Goal: Information Seeking & Learning: Find specific fact

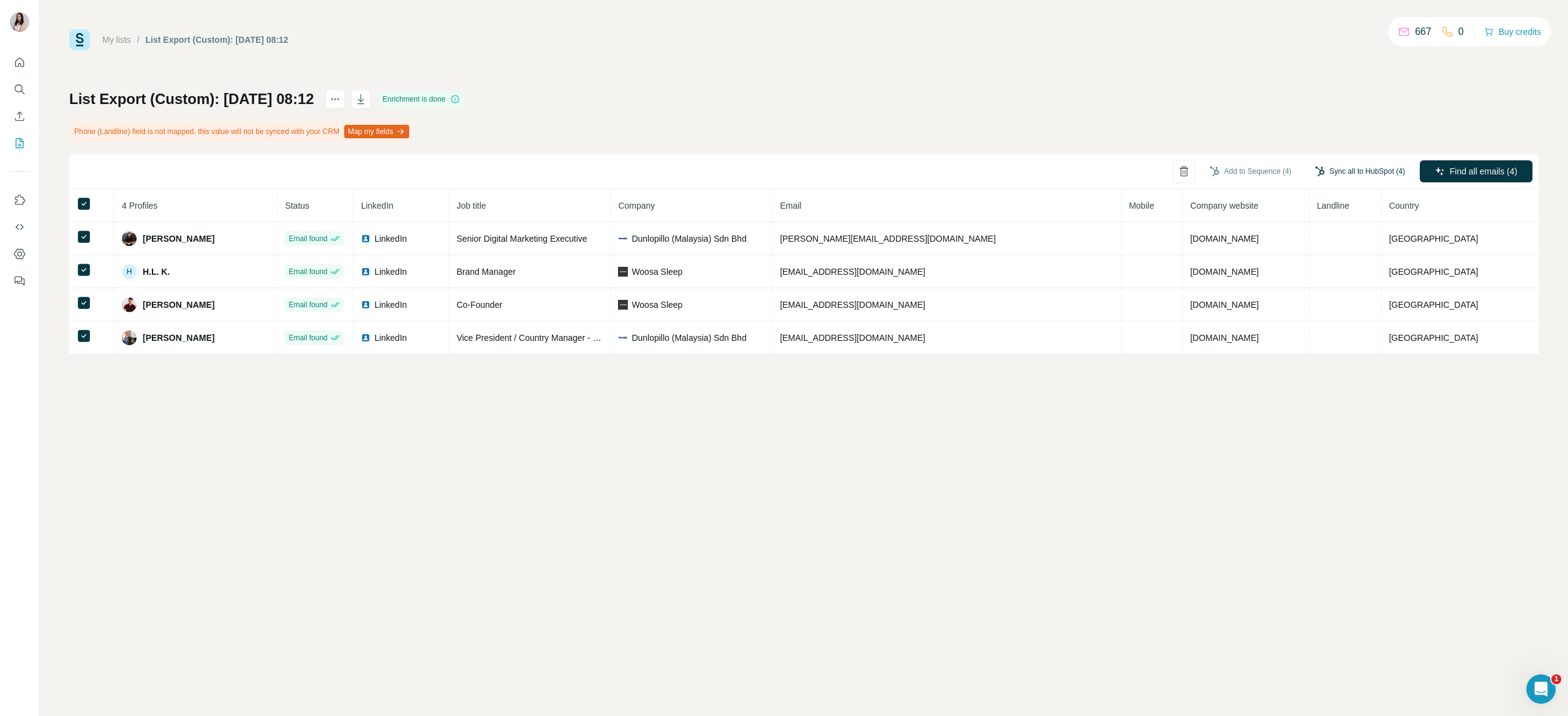
click at [1389, 169] on button "Sync all to HubSpot (4)" at bounding box center [1360, 171] width 108 height 18
click at [1333, 281] on button "Sync all to HubSpot" at bounding box center [1340, 279] width 136 height 25
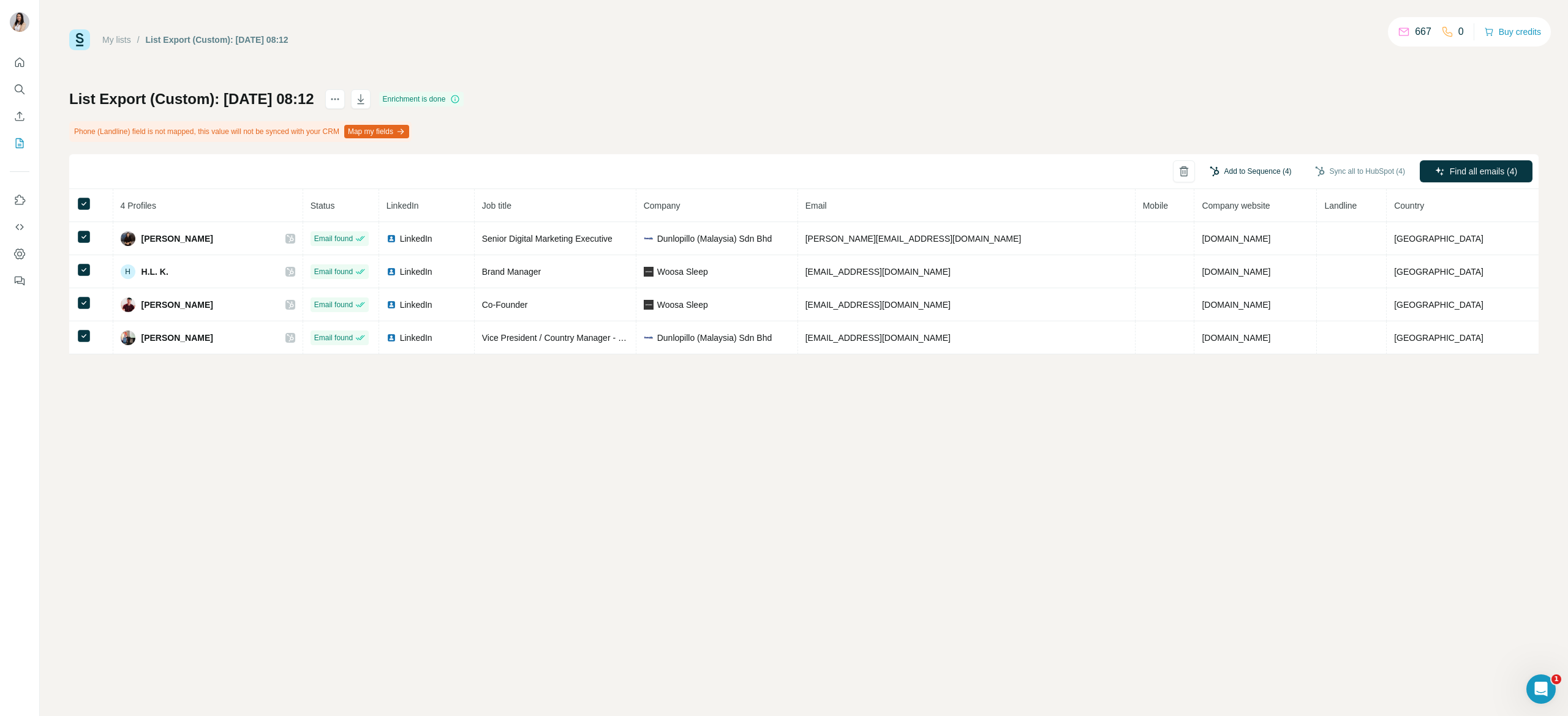
click at [1259, 170] on button "Add to Sequence (4)" at bounding box center [1250, 171] width 100 height 18
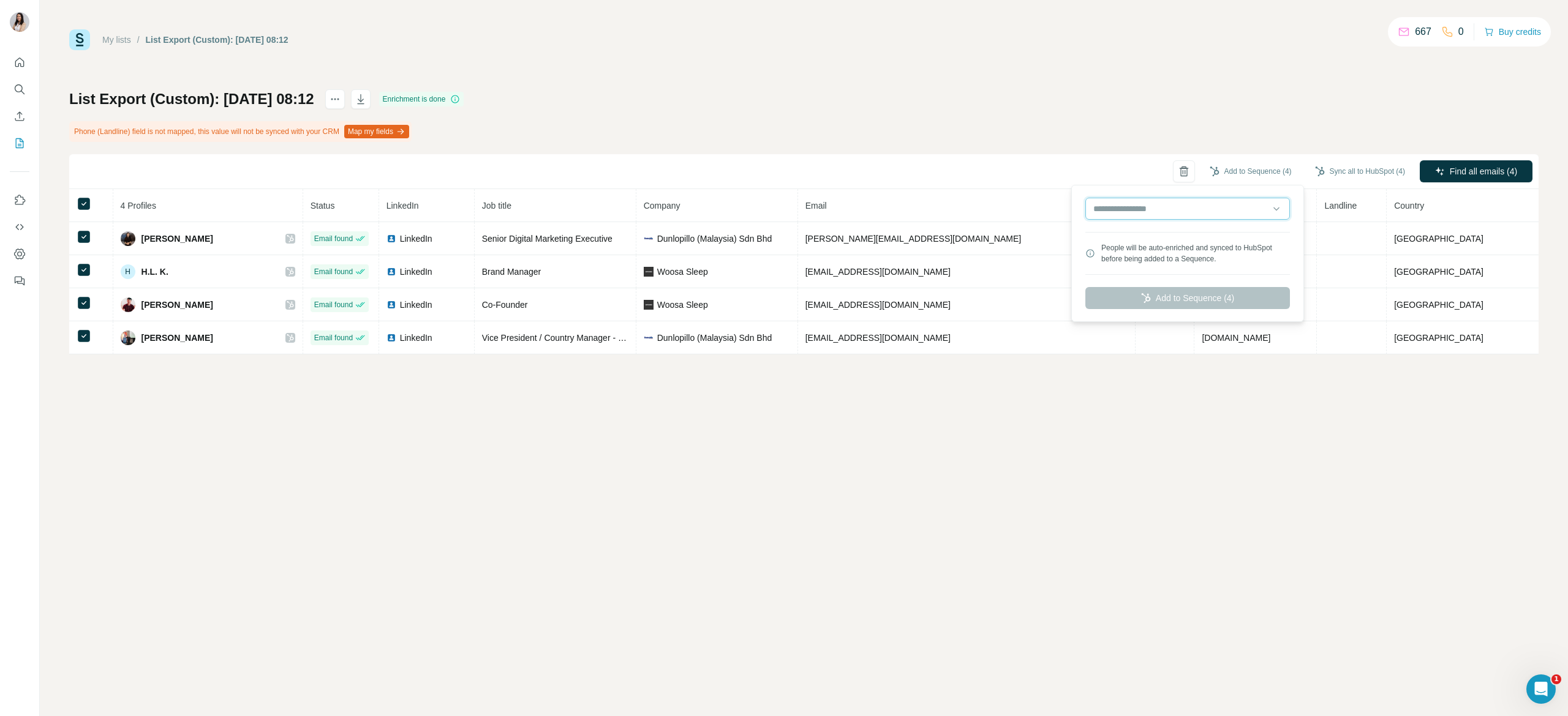
click at [1220, 206] on input "text" at bounding box center [1188, 208] width 205 height 22
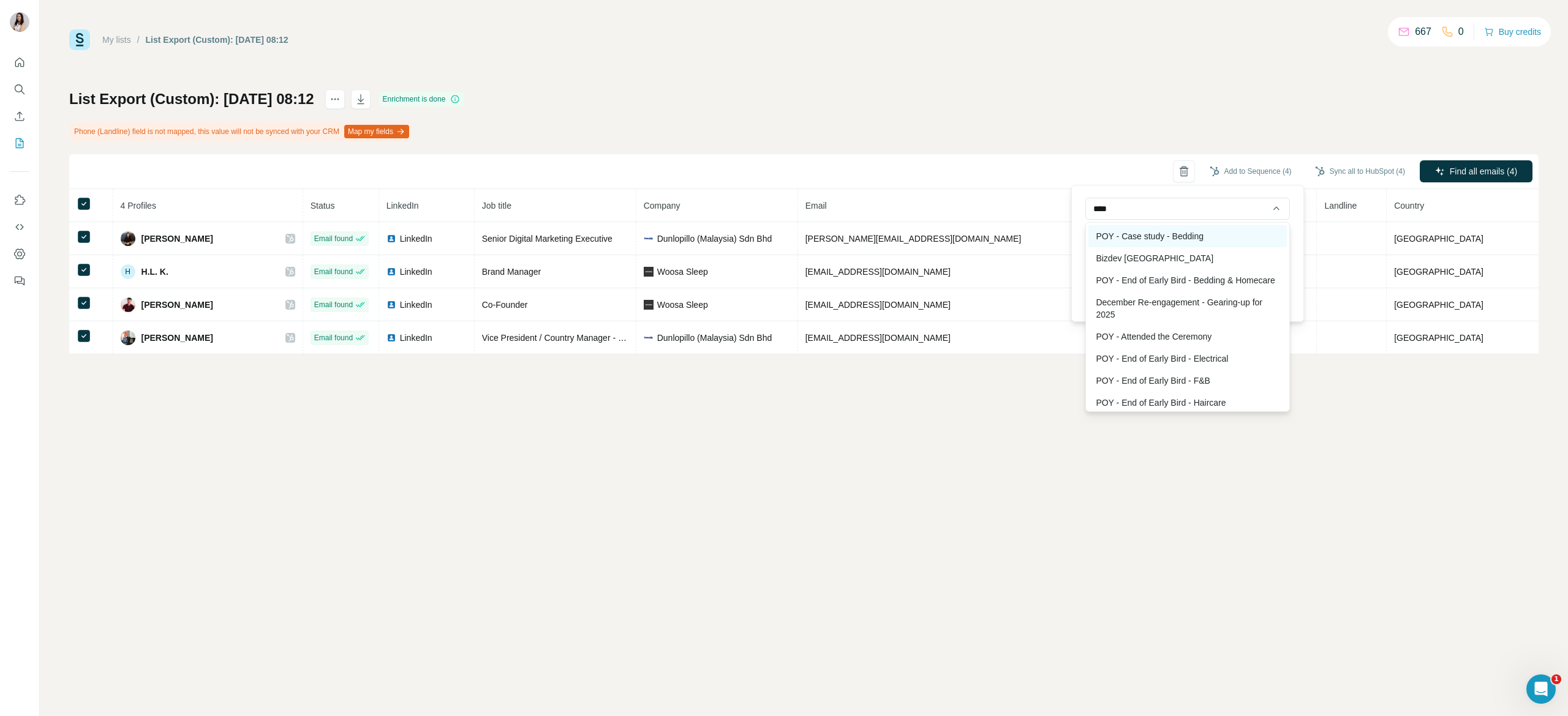
click at [1193, 240] on div "POY - Case study - Bedding" at bounding box center [1187, 236] width 198 height 22
type input "**********"
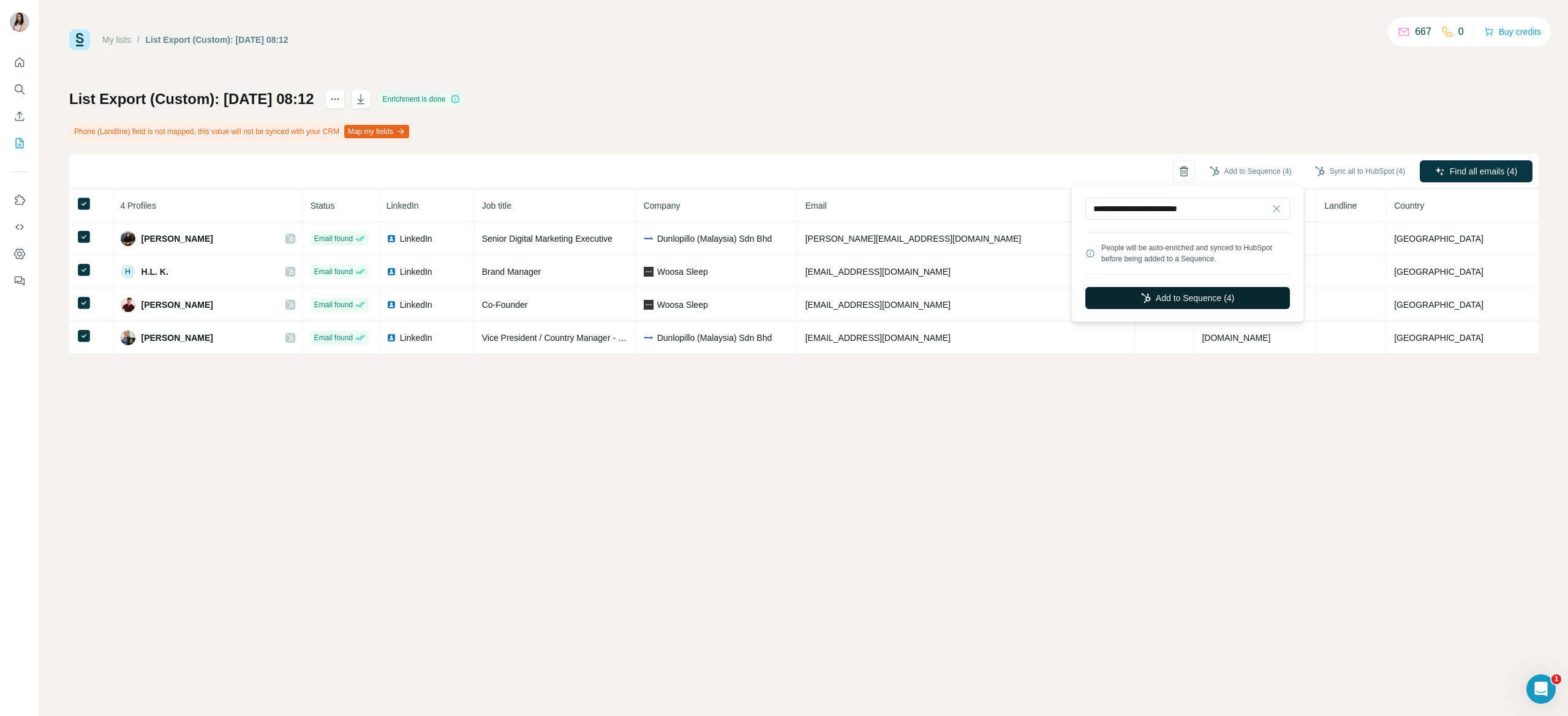
click at [1197, 304] on button "Add to Sequence (4)" at bounding box center [1188, 298] width 205 height 22
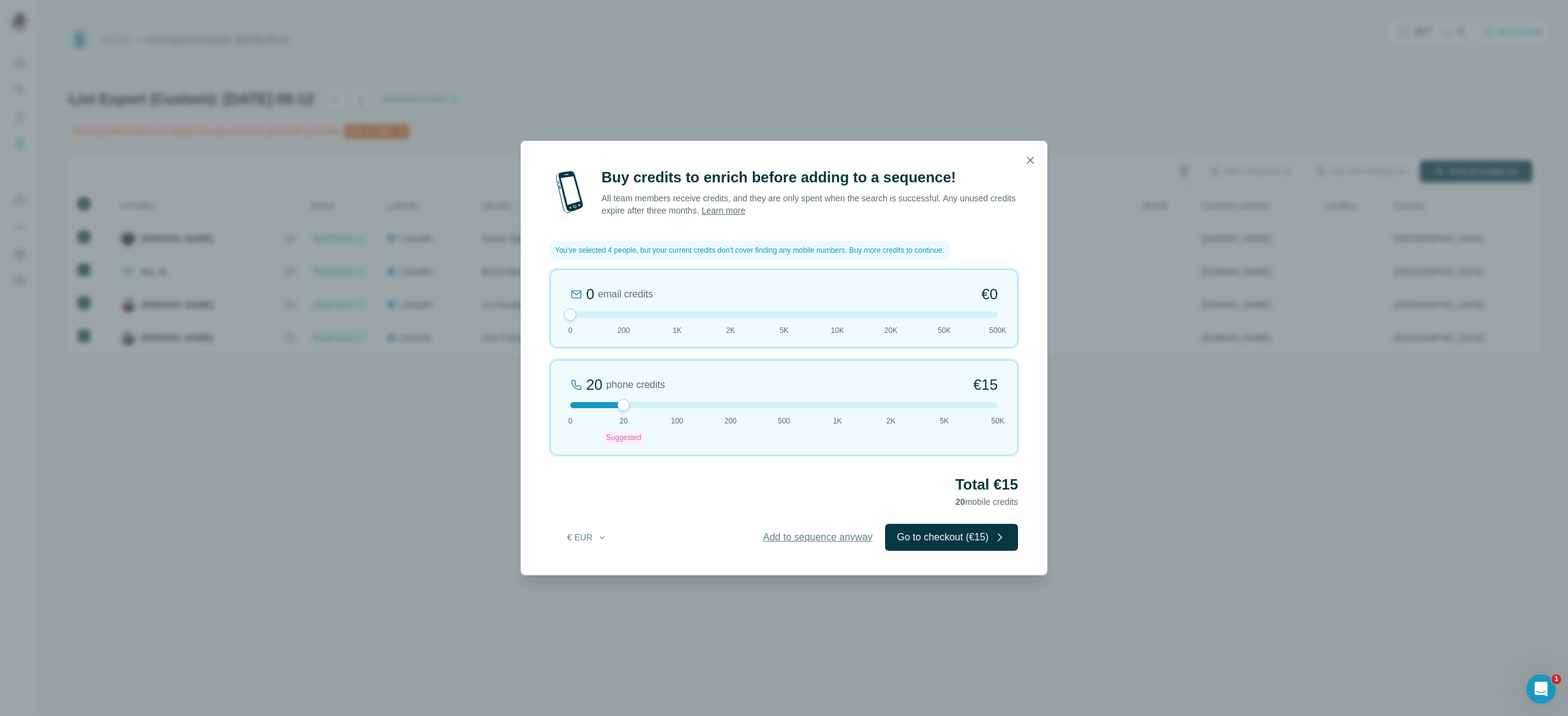
click at [787, 545] on span "Add to sequence anyway" at bounding box center [817, 537] width 110 height 15
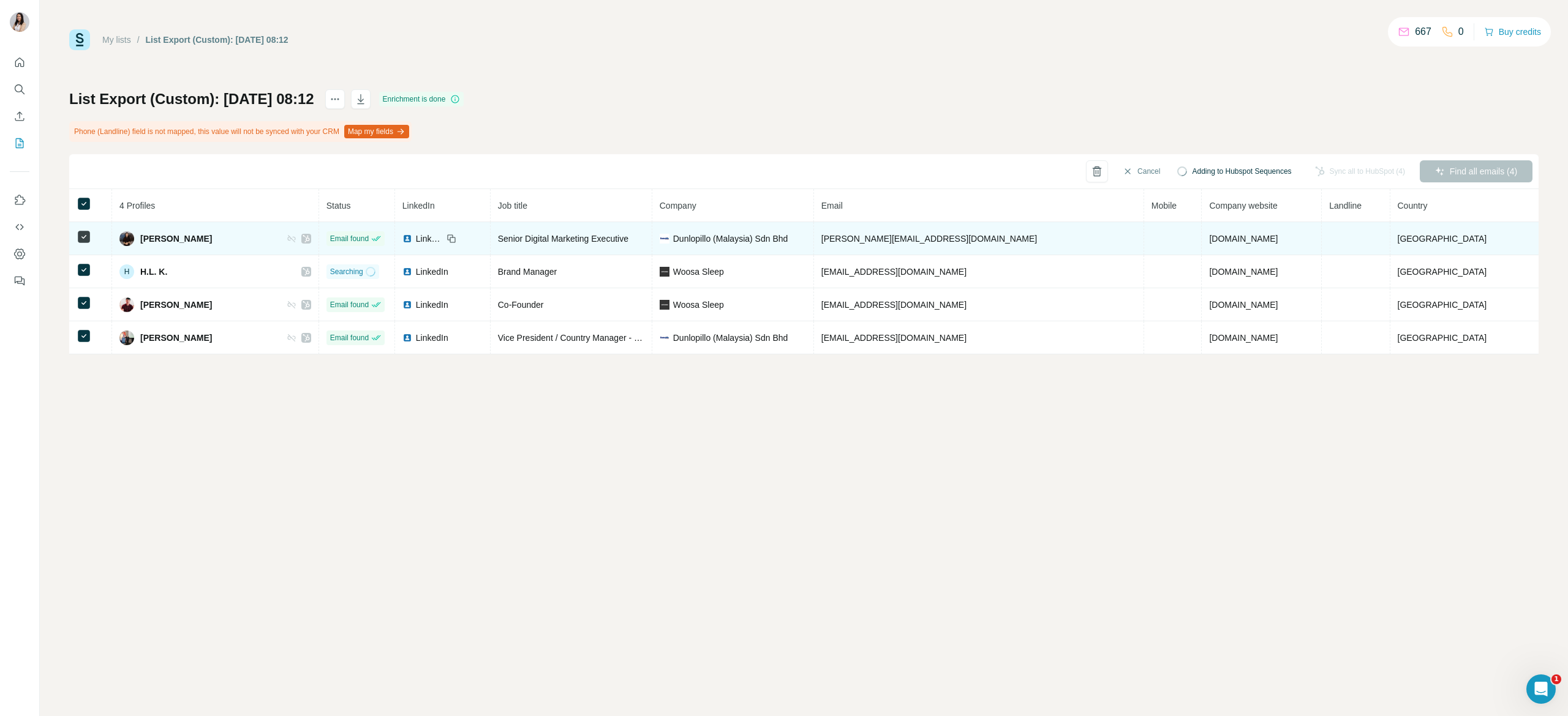
click at [1274, 232] on td "[DOMAIN_NAME]" at bounding box center [1261, 239] width 120 height 33
click at [1233, 240] on span "[DOMAIN_NAME]" at bounding box center [1243, 238] width 68 height 9
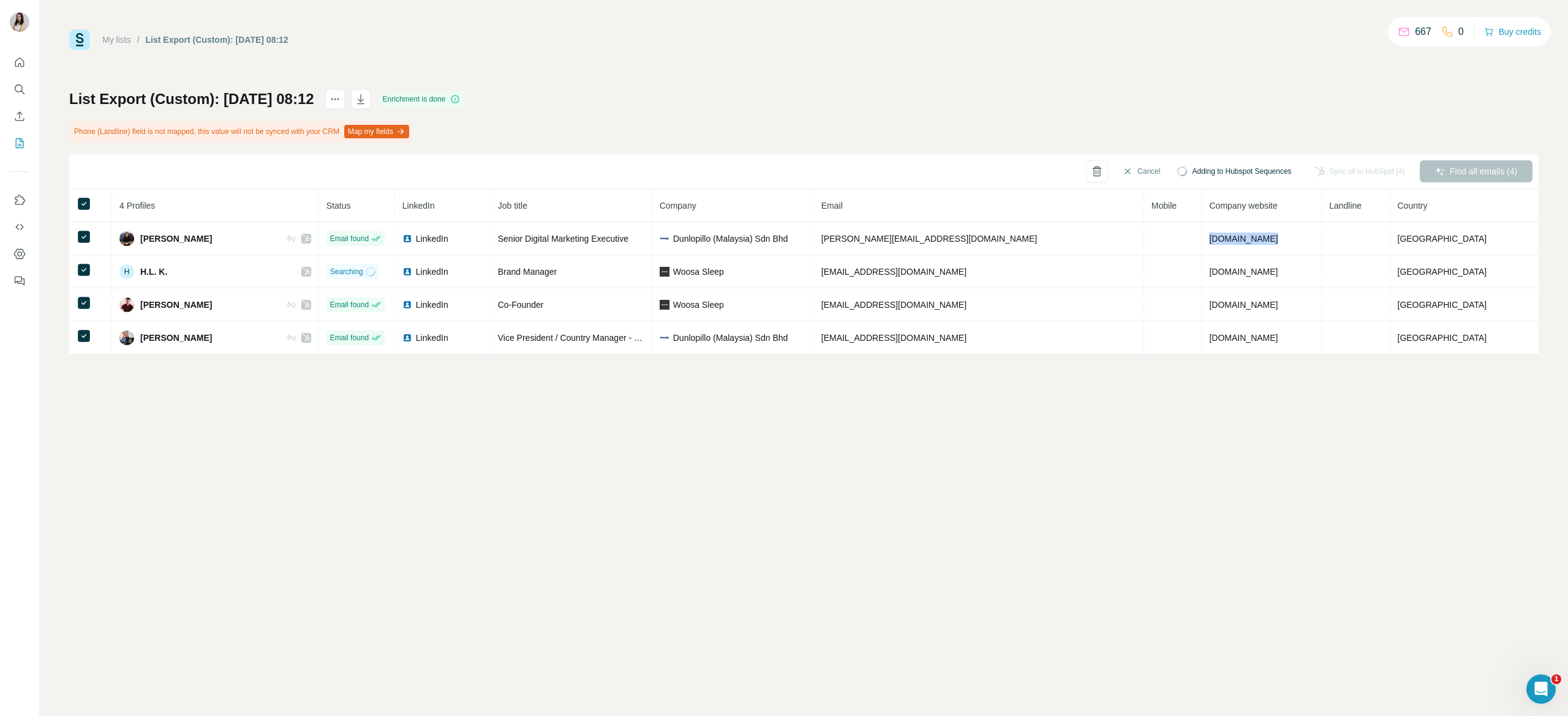
copy span "[DOMAIN_NAME]"
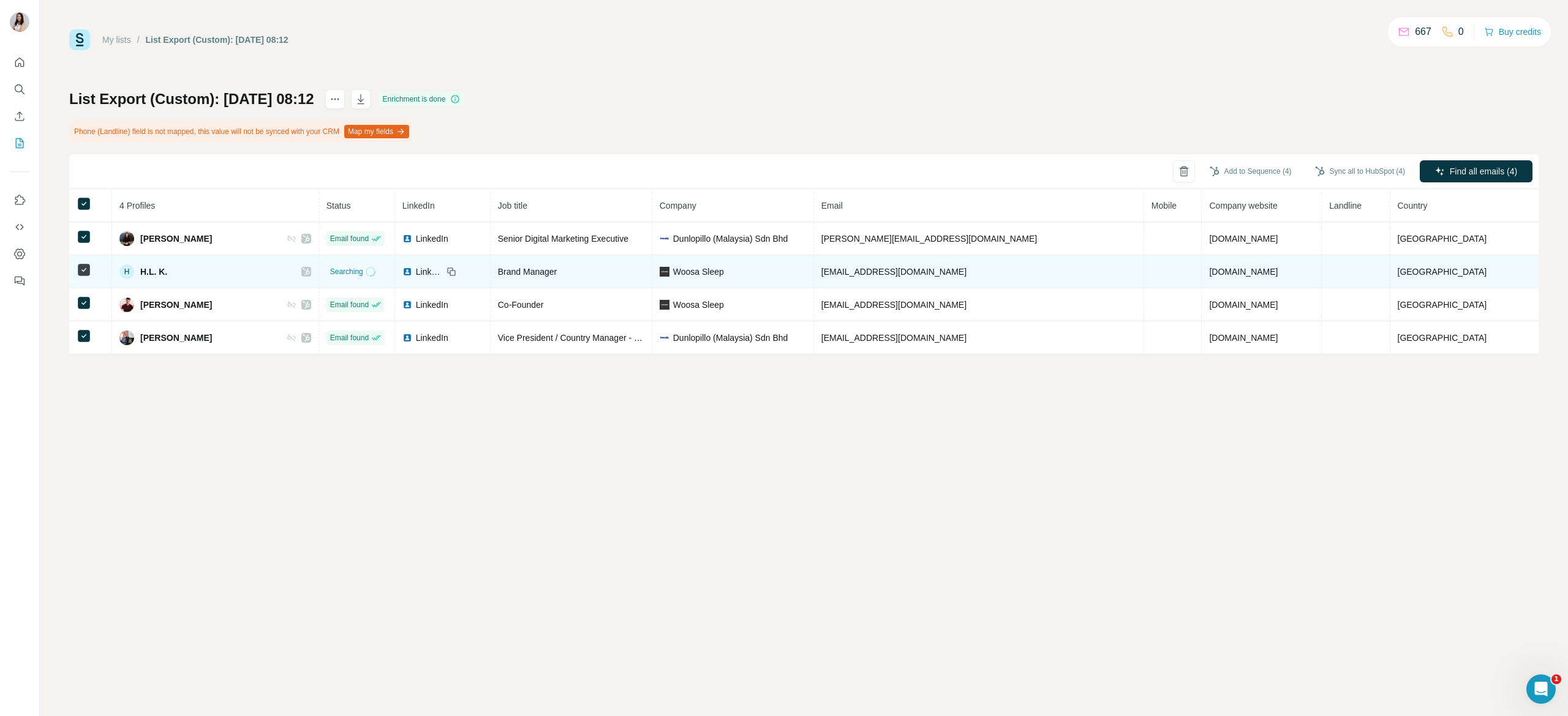
click at [908, 269] on span "[EMAIL_ADDRESS][DOMAIN_NAME]" at bounding box center [894, 272] width 145 height 9
click at [1212, 257] on td "[DOMAIN_NAME]" at bounding box center [1261, 272] width 120 height 33
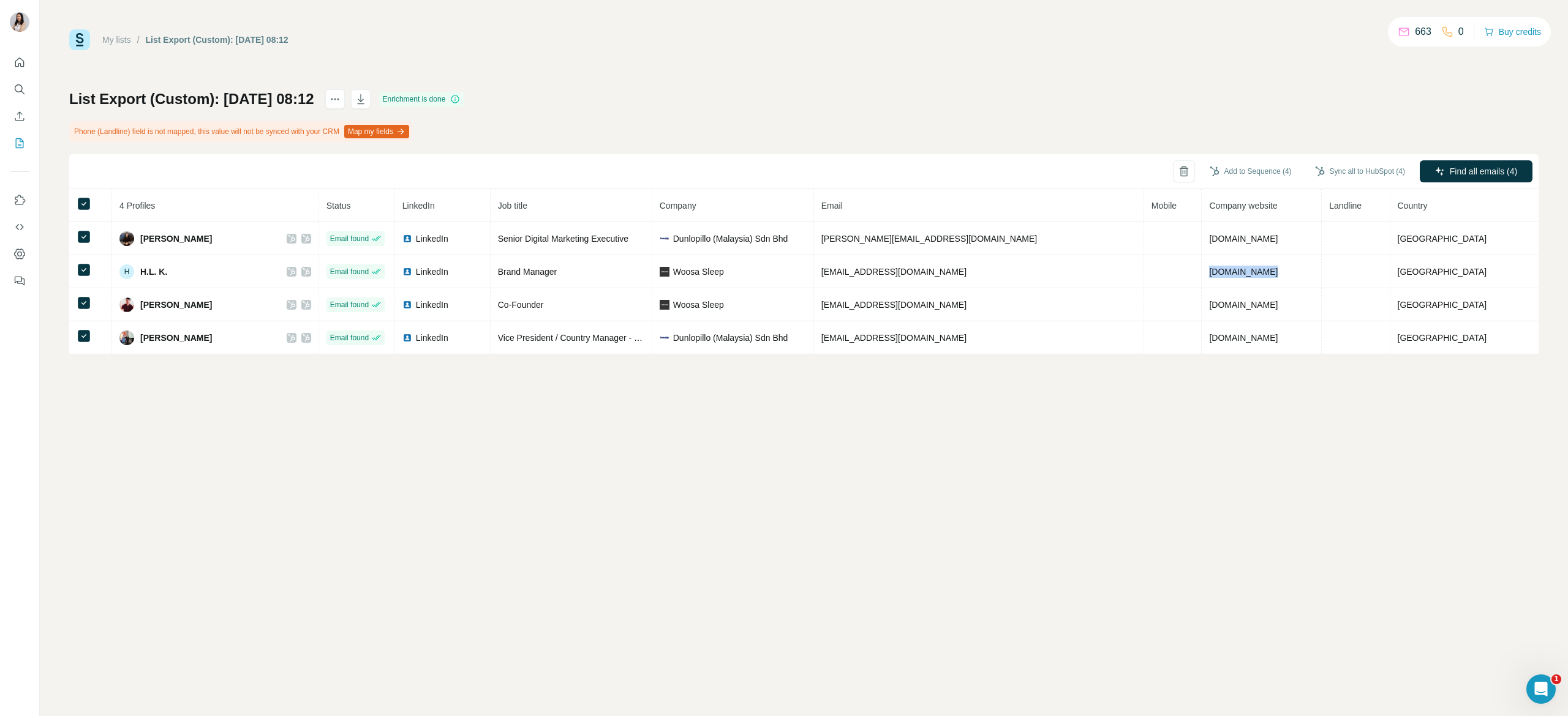
copy span "[DOMAIN_NAME]"
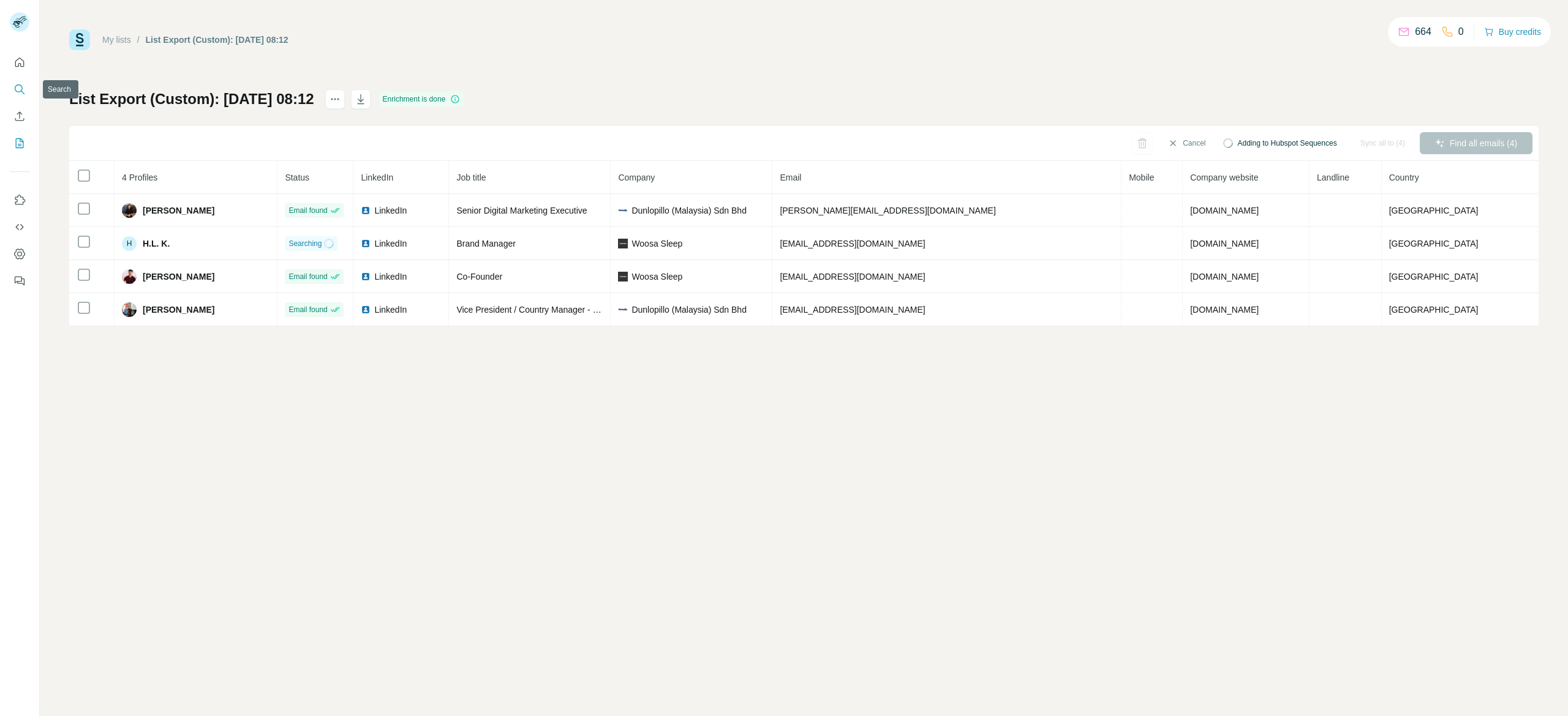
click at [18, 84] on icon "Search" at bounding box center [18, 88] width 8 height 8
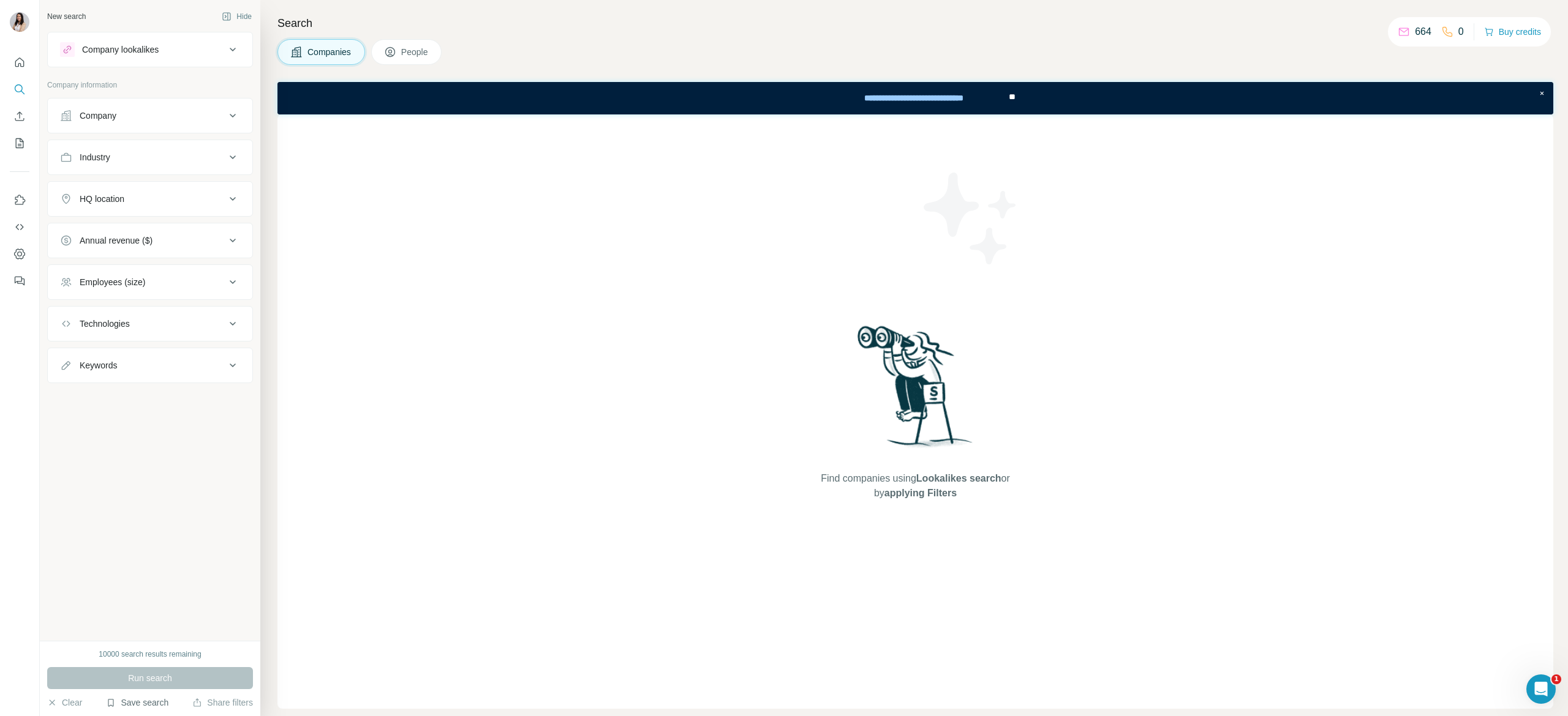
click at [155, 707] on button "Save search" at bounding box center [137, 702] width 62 height 12
click at [422, 55] on span "People" at bounding box center [415, 52] width 28 height 12
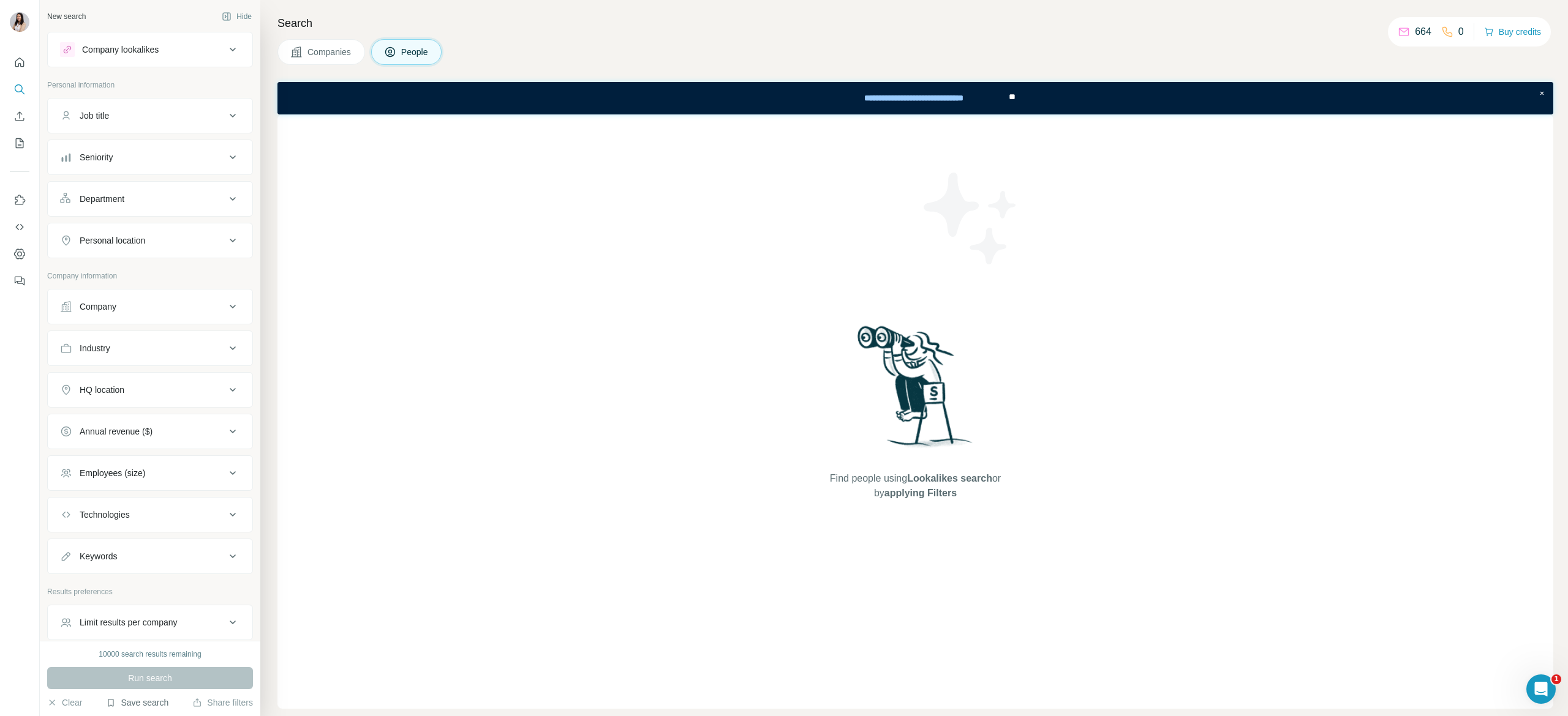
click at [153, 700] on button "Save search" at bounding box center [137, 702] width 62 height 12
click at [211, 680] on div "View my saved searches" at bounding box center [172, 682] width 129 height 25
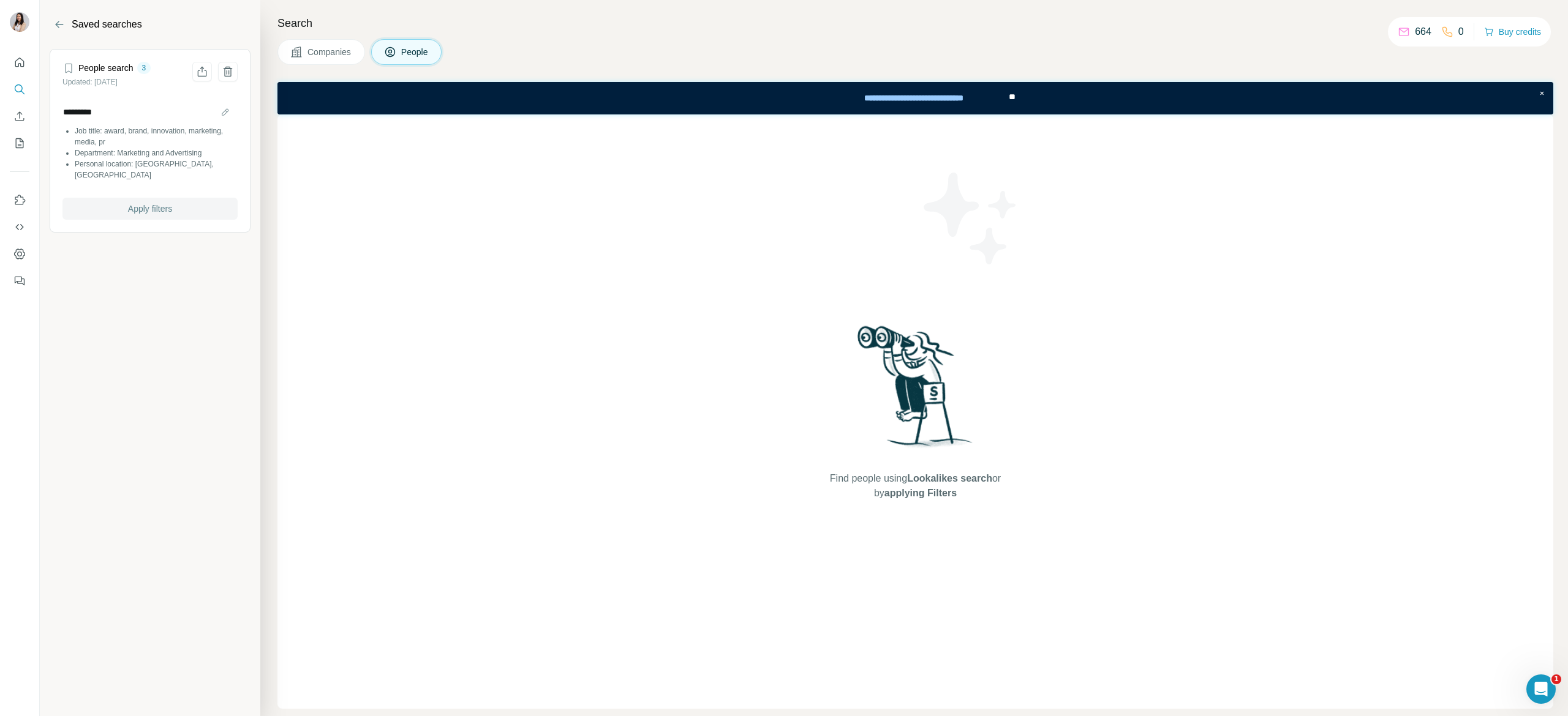
click at [166, 198] on button "Apply filters" at bounding box center [150, 208] width 175 height 22
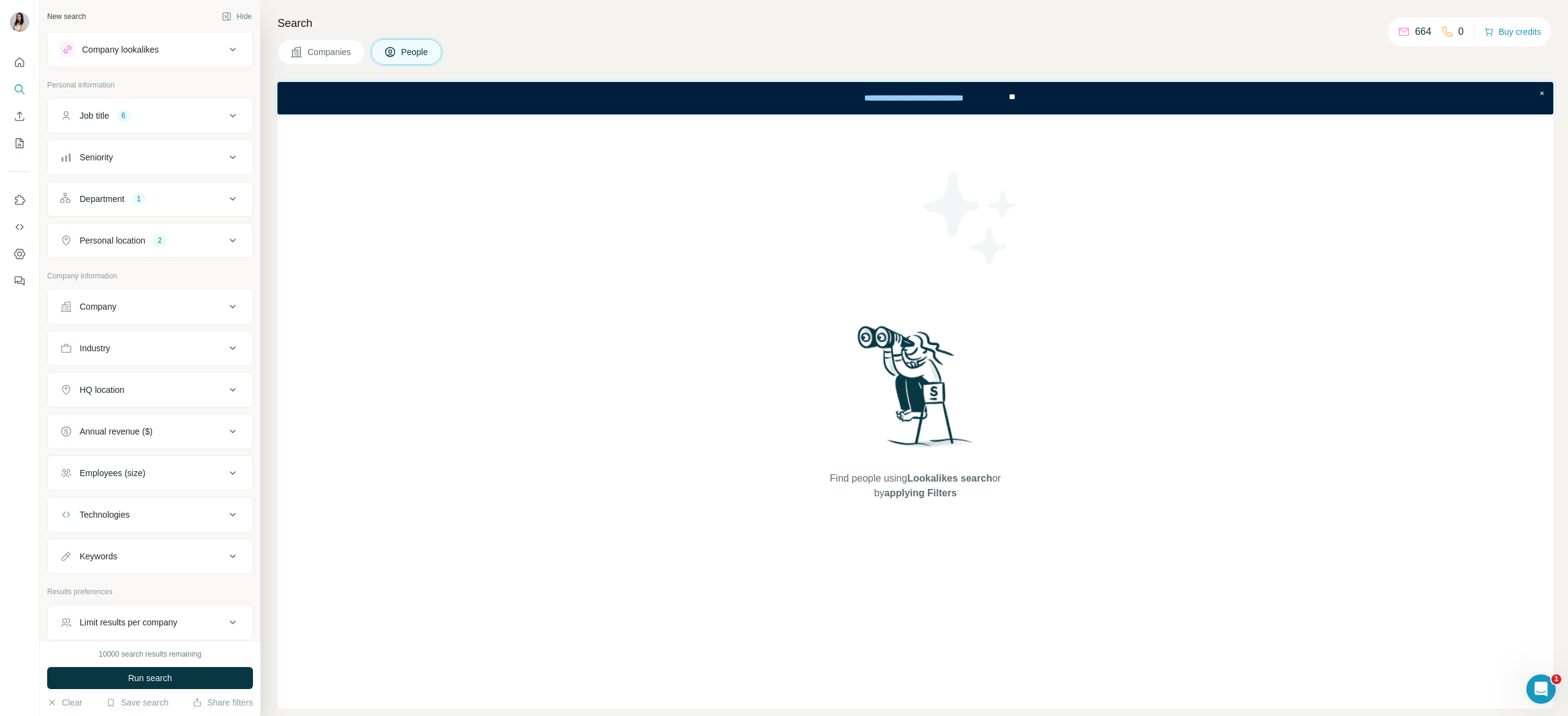
click at [150, 75] on div "Company lookalikes Personal information Job title 6 Seniority Department 1 Pers…" at bounding box center [150, 336] width 206 height 609
click at [165, 58] on button "Company lookalikes" at bounding box center [150, 49] width 205 height 29
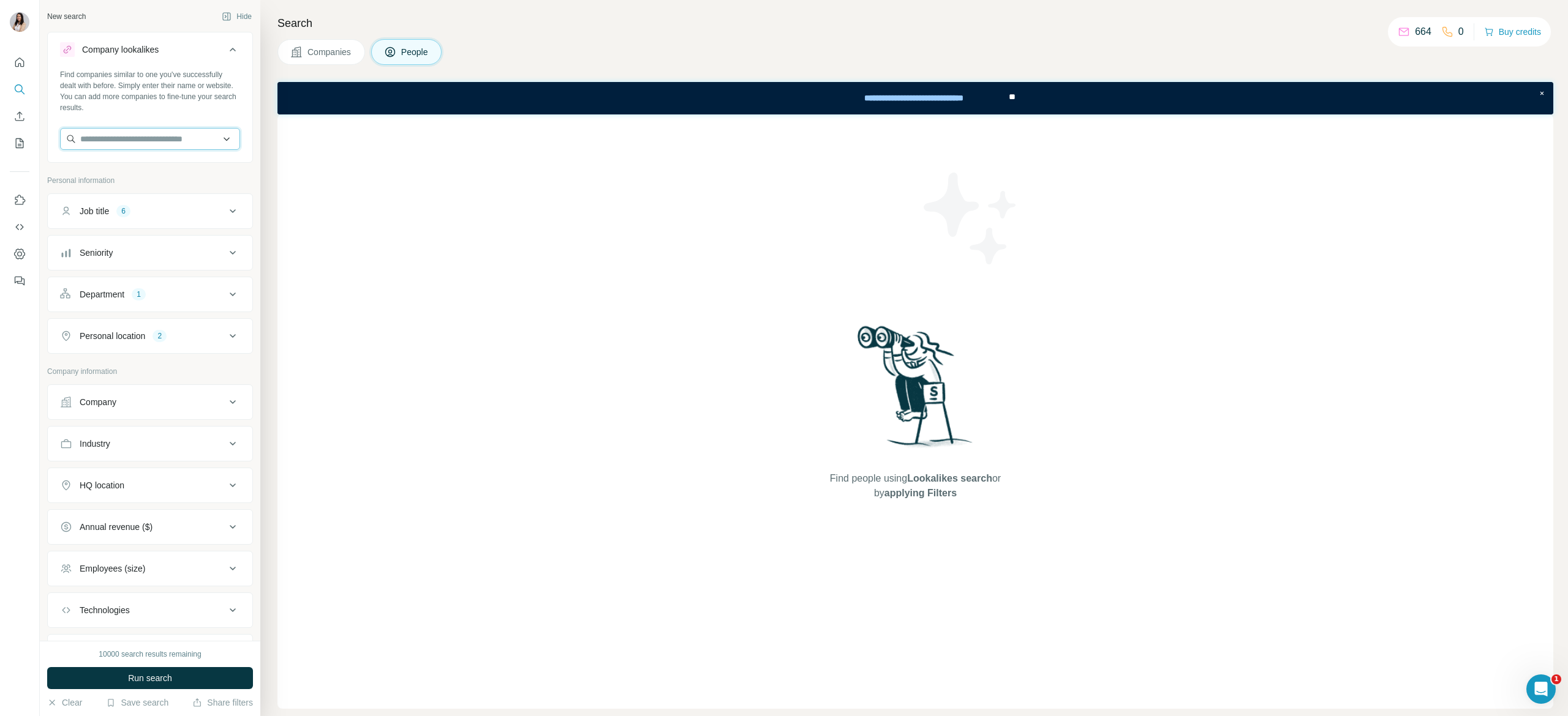
click at [162, 141] on input "text" at bounding box center [150, 139] width 180 height 22
paste input "**********"
type input "**********"
click at [189, 163] on p "Dunlopillo Holdings Sdn Bhd" at bounding box center [150, 166] width 108 height 12
click at [125, 149] on input "text" at bounding box center [150, 139] width 180 height 22
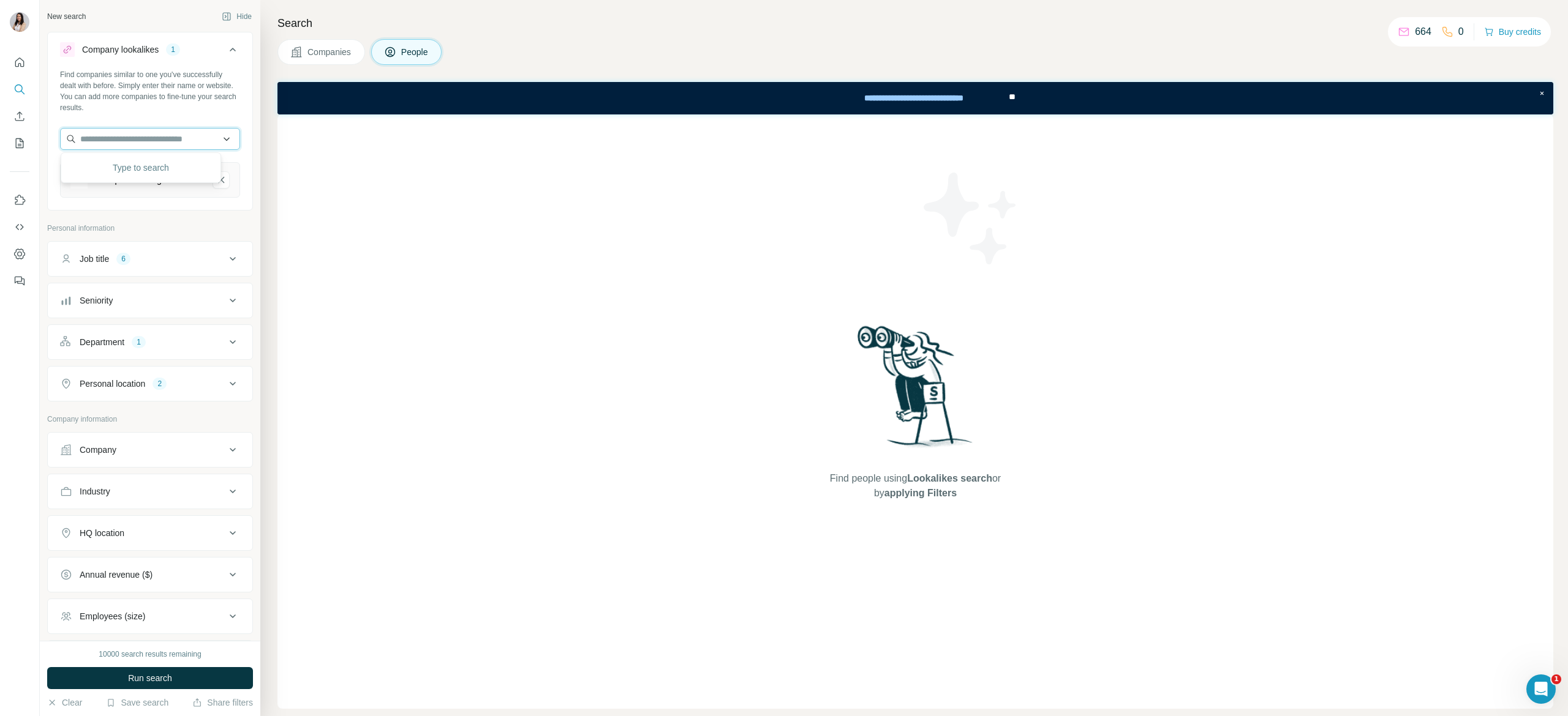
paste input "**********"
type input "**********"
click at [136, 176] on p "[DOMAIN_NAME]" at bounding box center [129, 178] width 66 height 11
click at [175, 685] on button "Run search" at bounding box center [150, 678] width 206 height 22
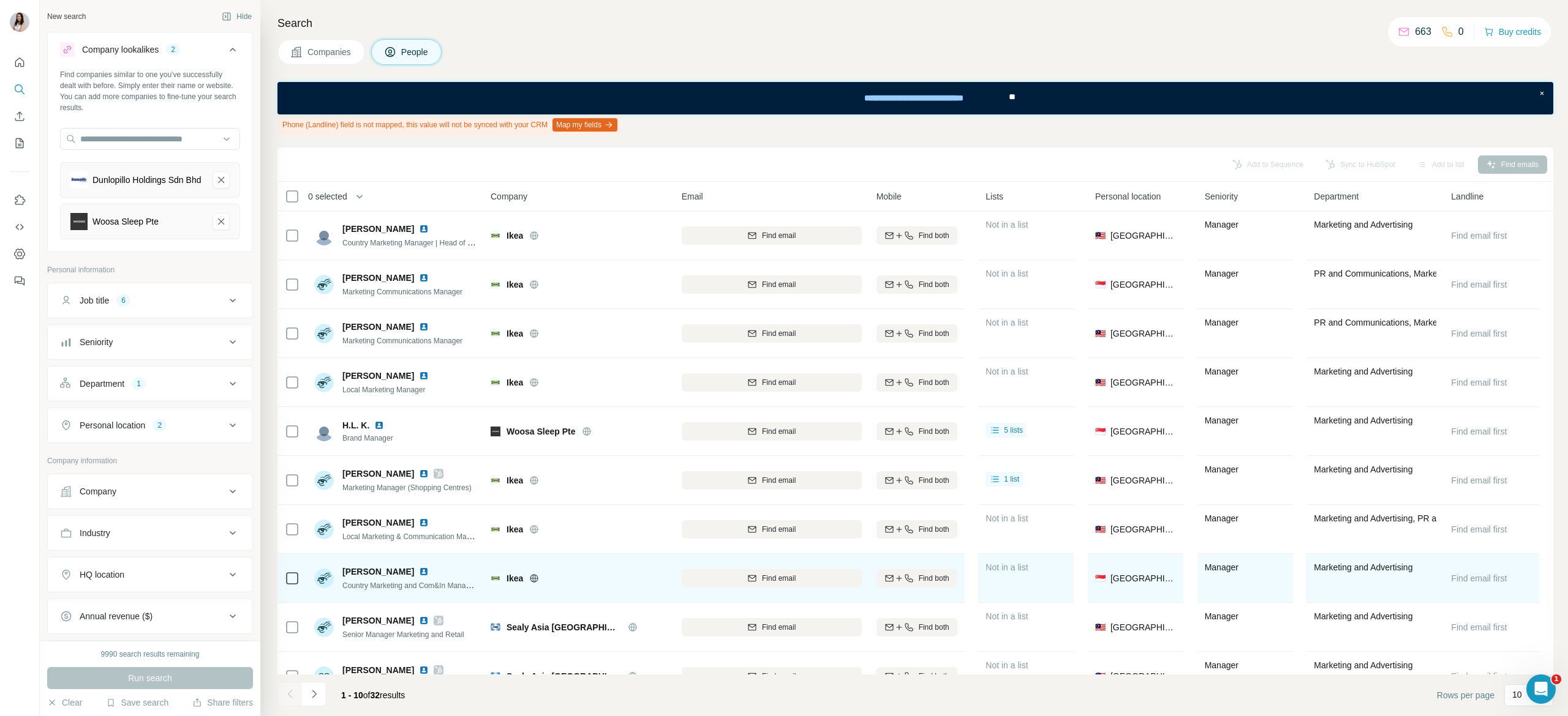
scroll to position [38, 0]
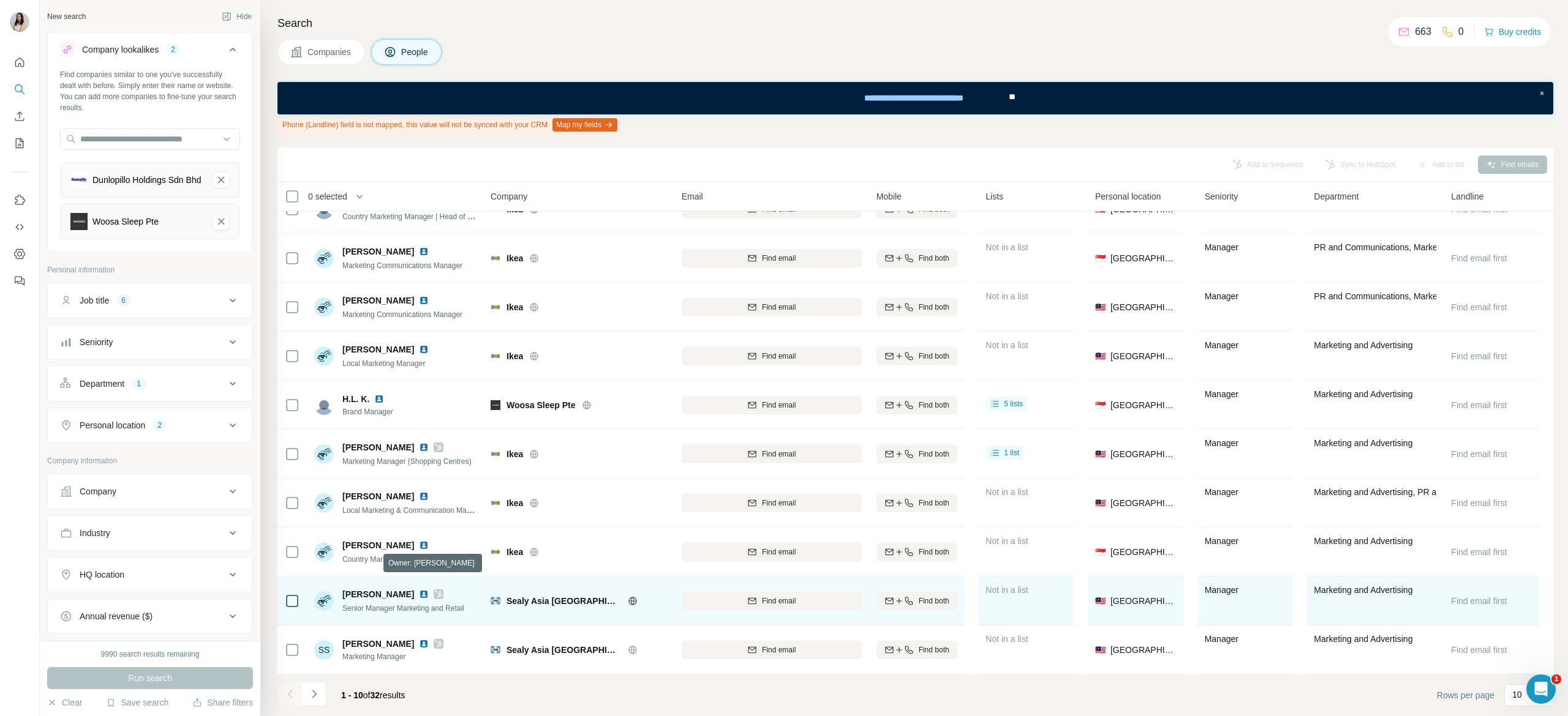
click at [435, 590] on icon at bounding box center [439, 594] width 7 height 9
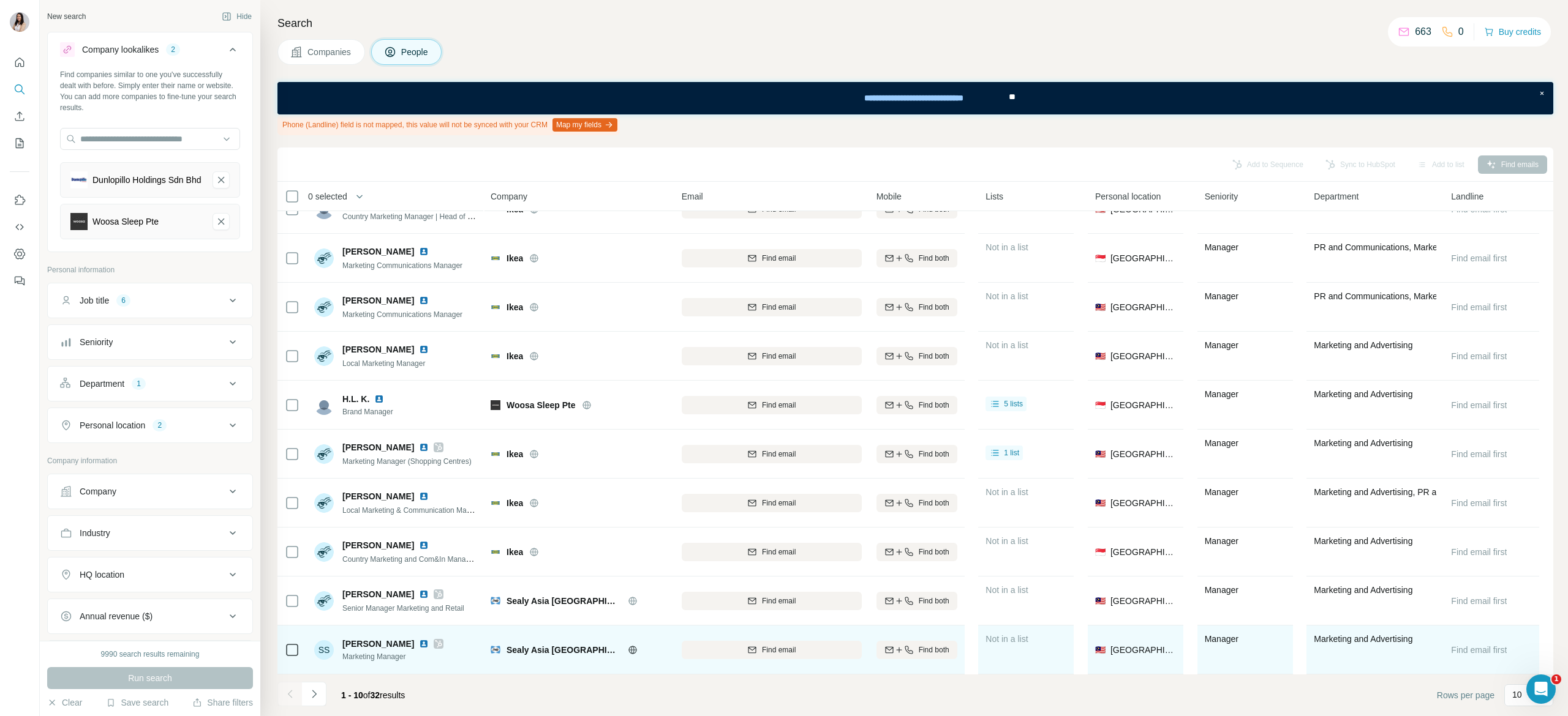
click at [419, 639] on img at bounding box center [424, 643] width 9 height 9
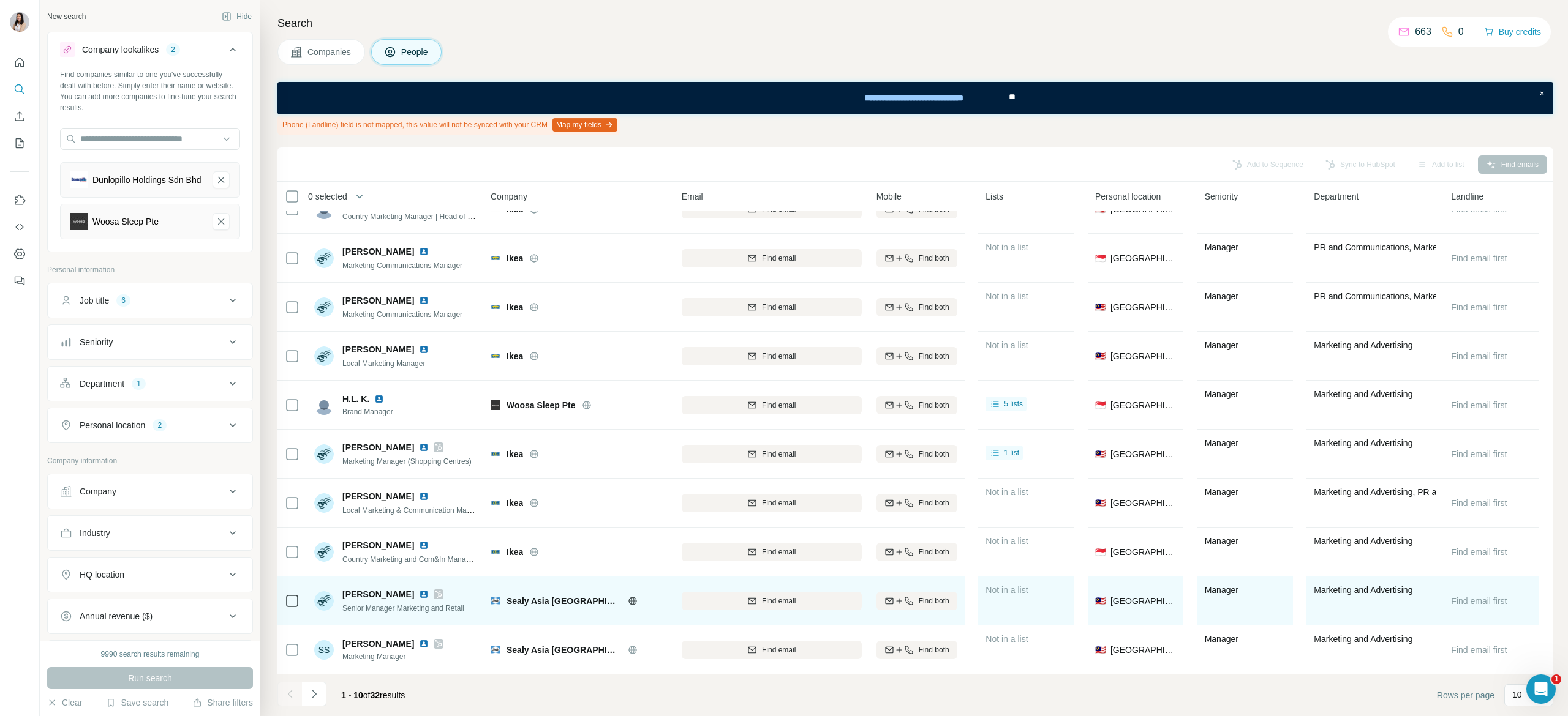
click at [419, 590] on img at bounding box center [424, 594] width 9 height 9
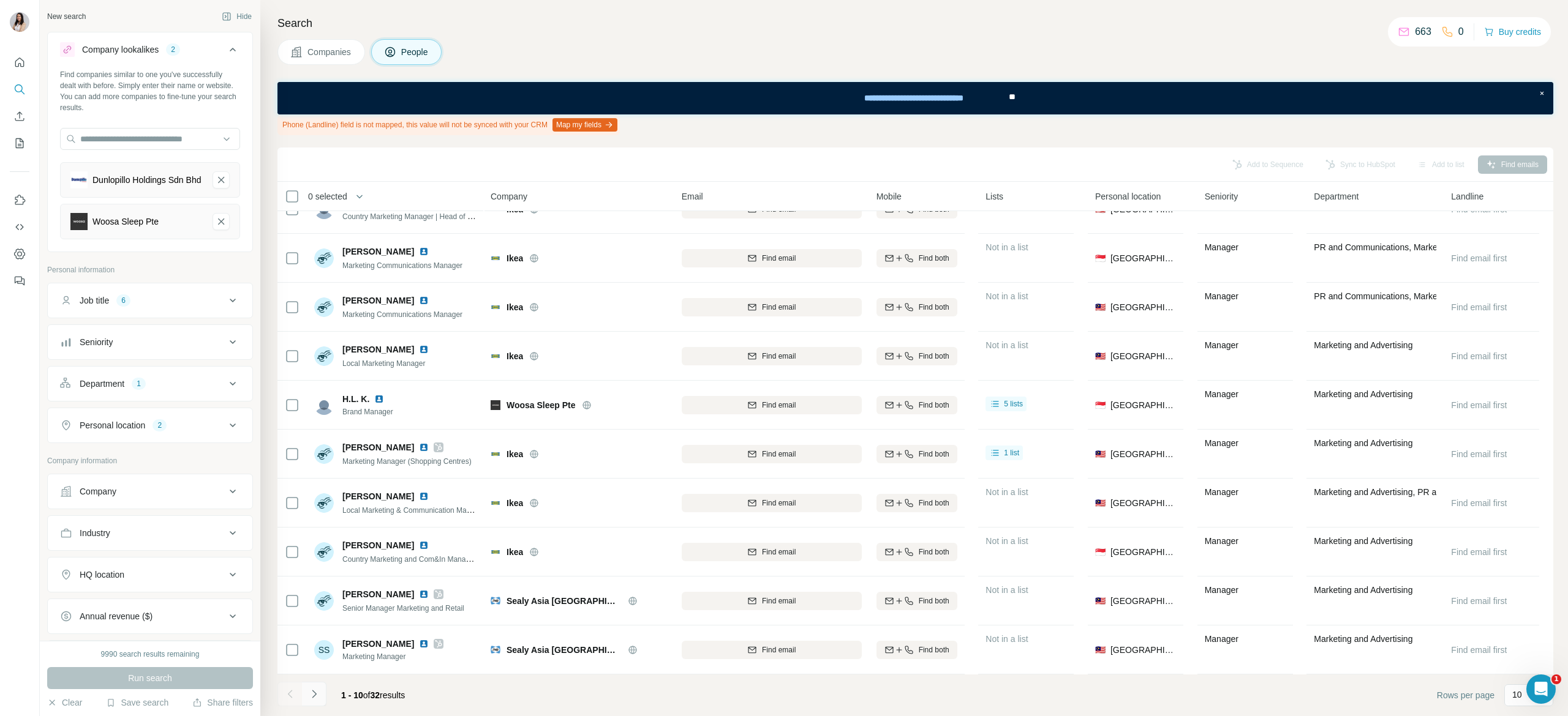
click at [307, 700] on button "Navigate to next page" at bounding box center [315, 694] width 25 height 25
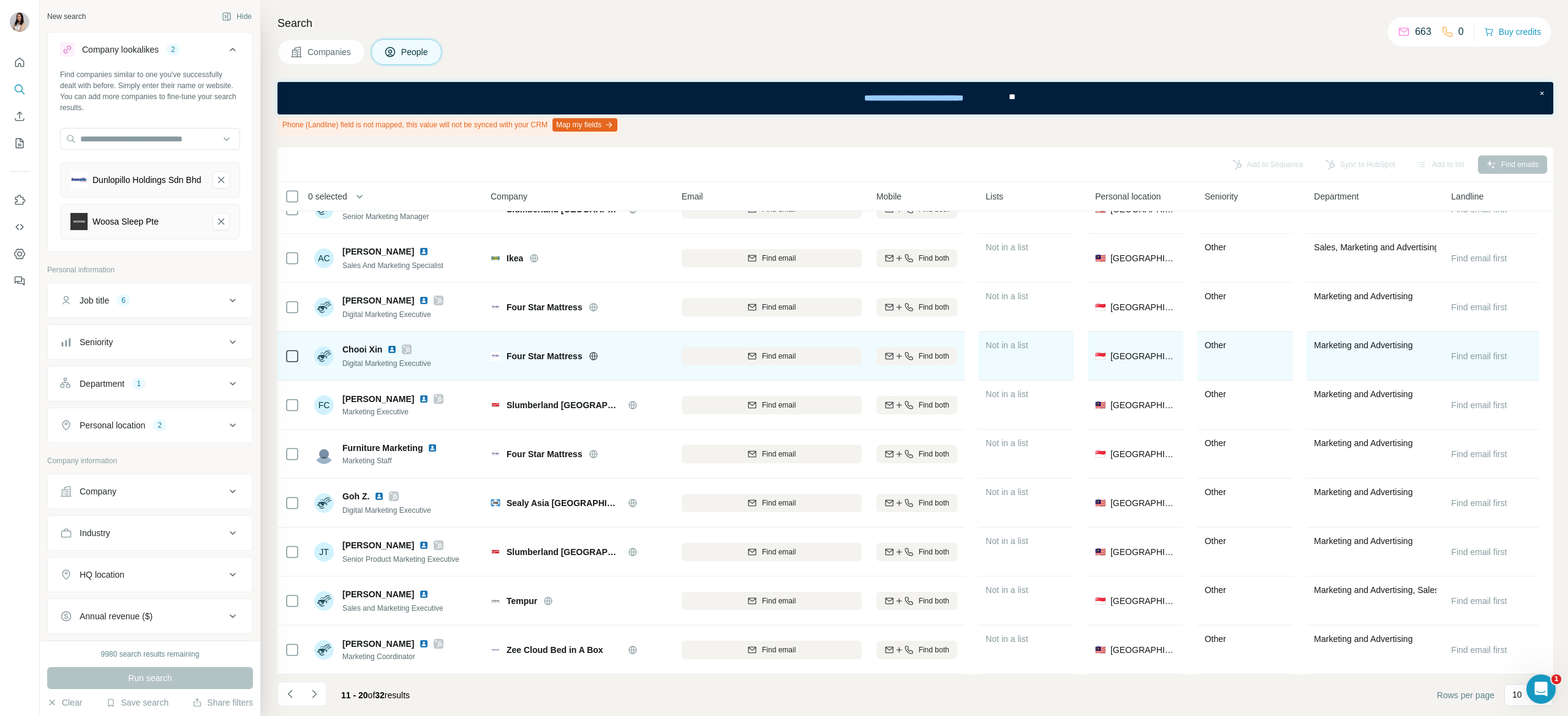
click at [593, 351] on icon at bounding box center [593, 356] width 9 height 9
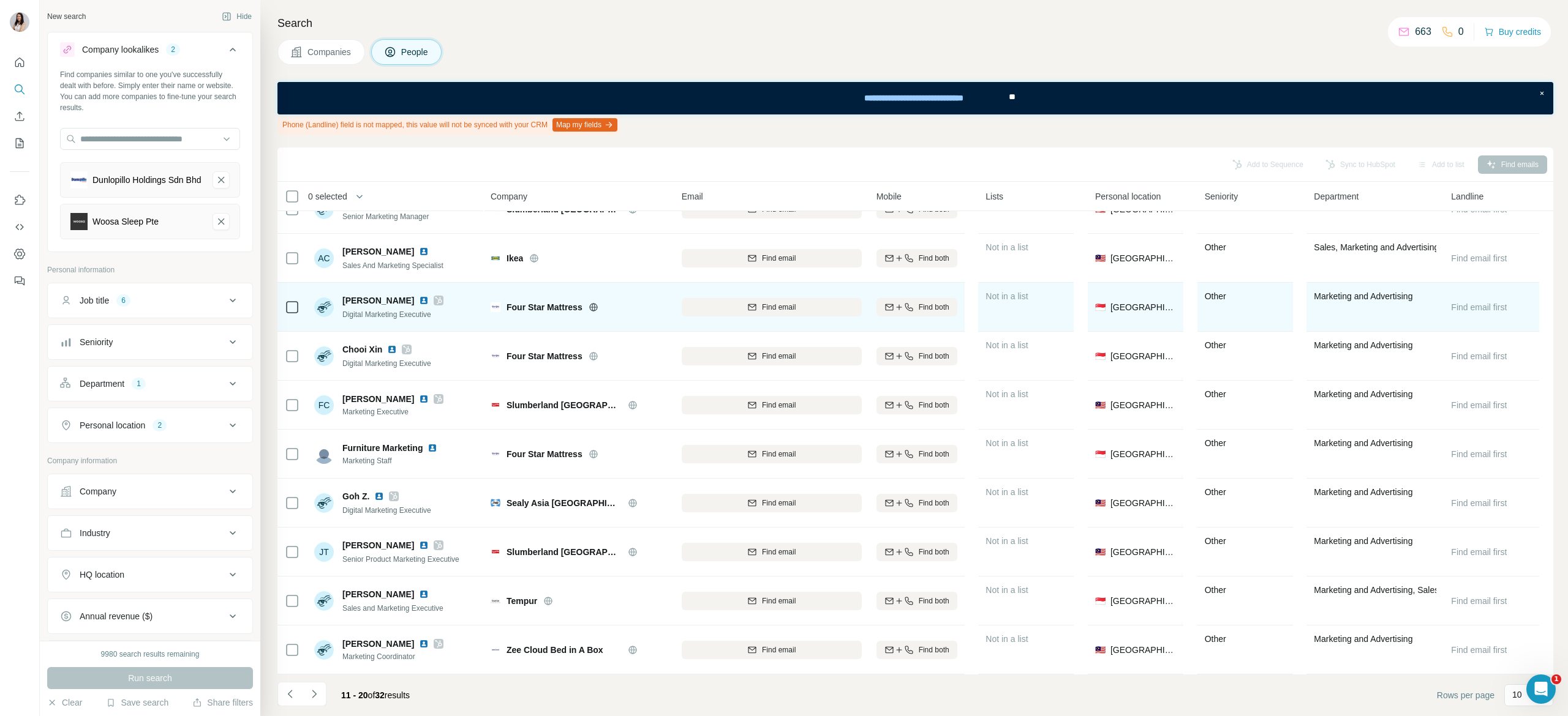
click at [435, 297] on icon at bounding box center [438, 301] width 7 height 7
click at [419, 296] on img at bounding box center [424, 300] width 9 height 9
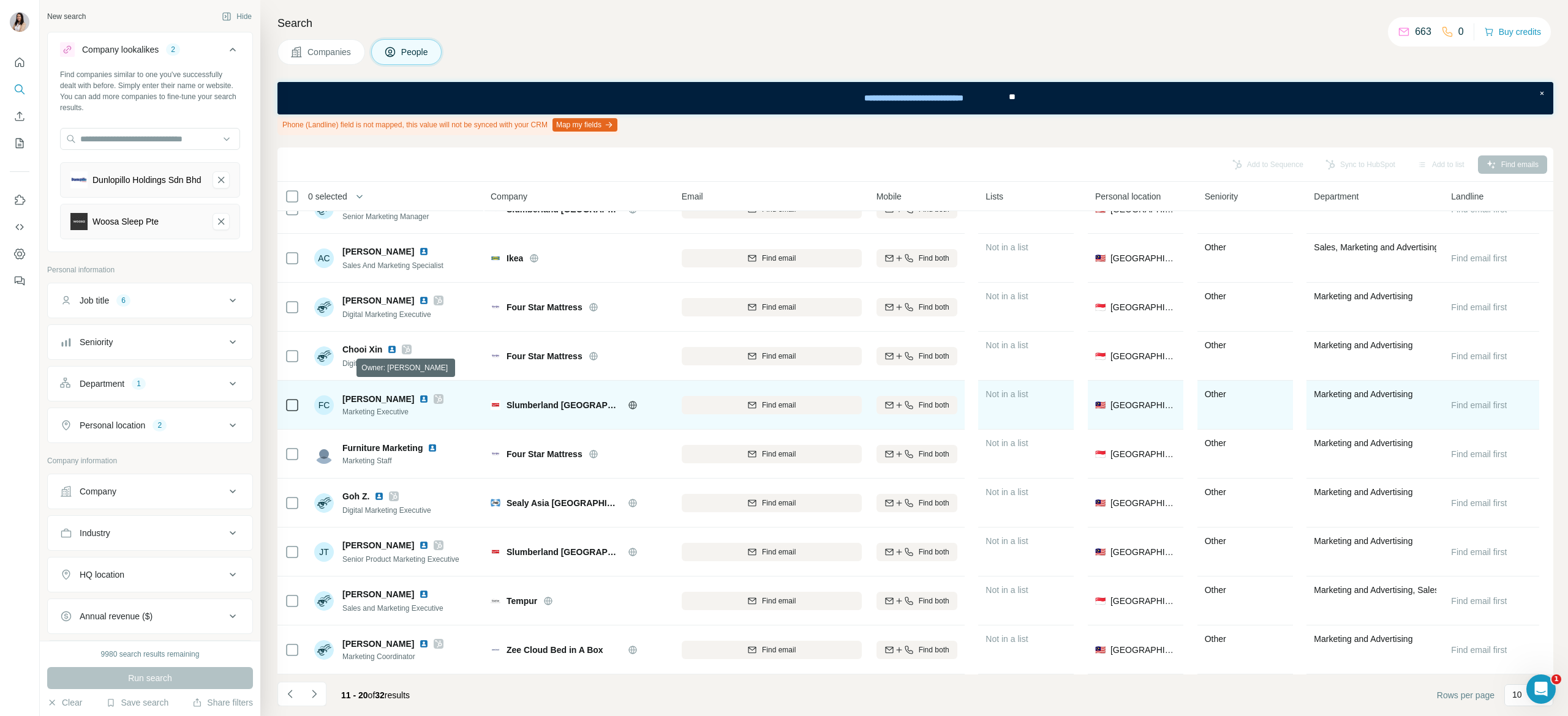
click at [435, 394] on icon at bounding box center [439, 399] width 7 height 9
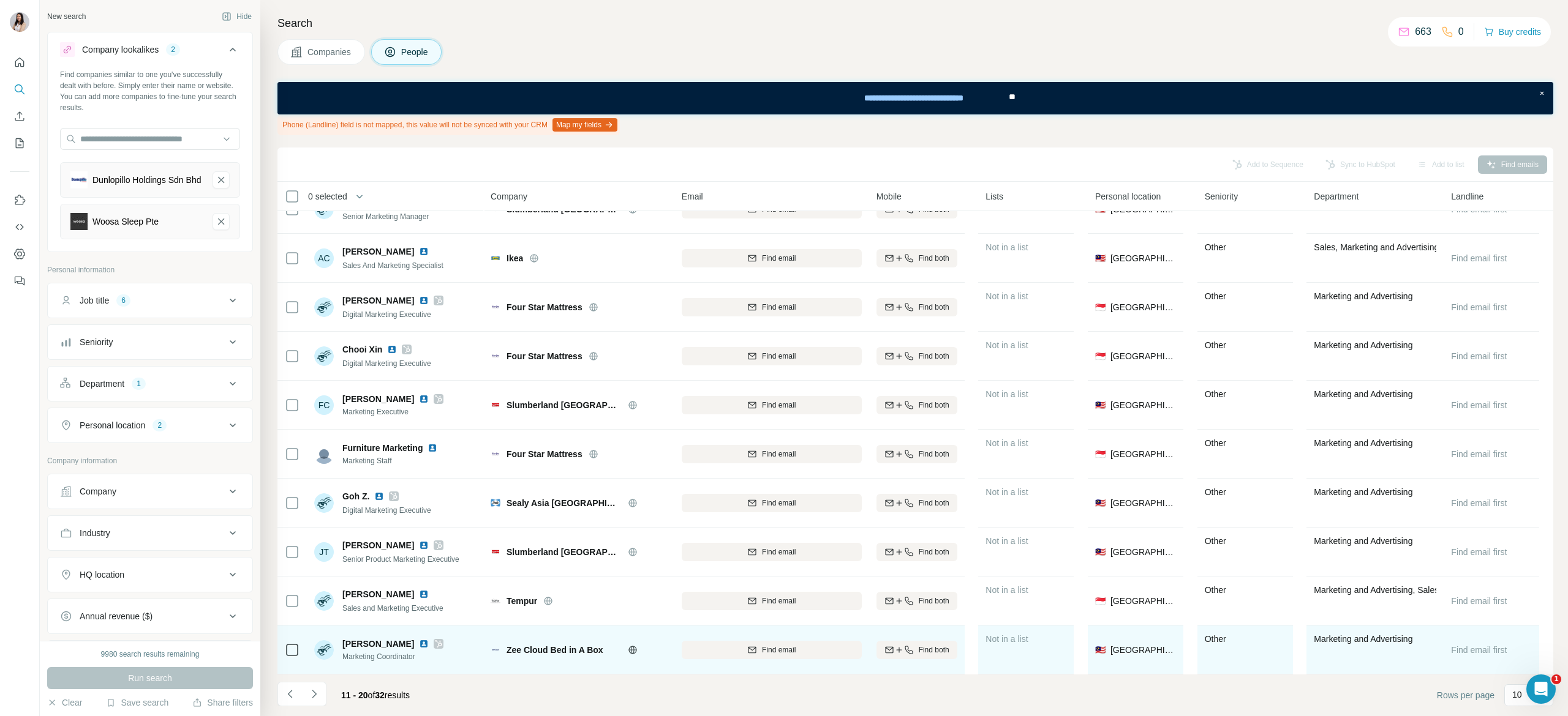
click at [435, 639] on icon at bounding box center [439, 643] width 7 height 9
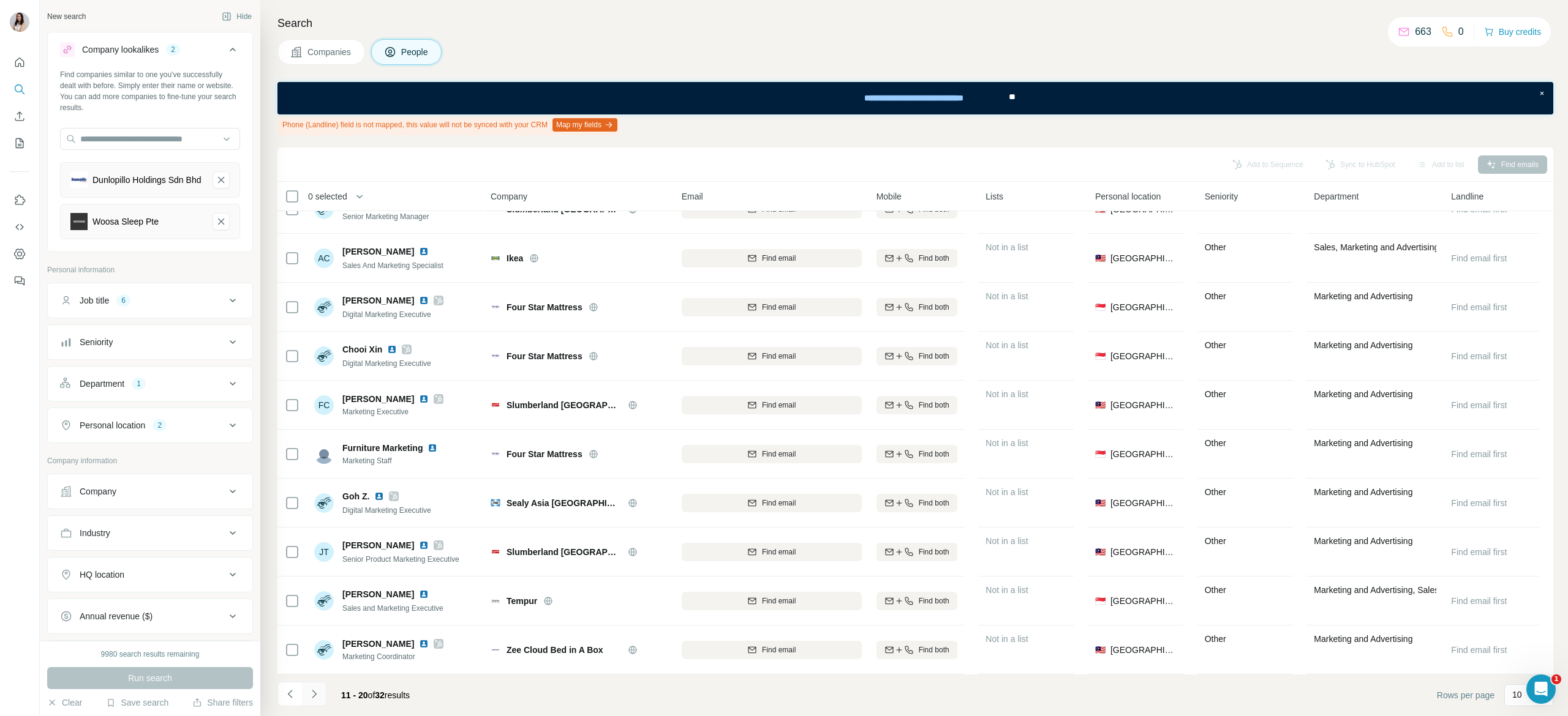
click at [317, 696] on icon "Navigate to next page" at bounding box center [314, 694] width 12 height 12
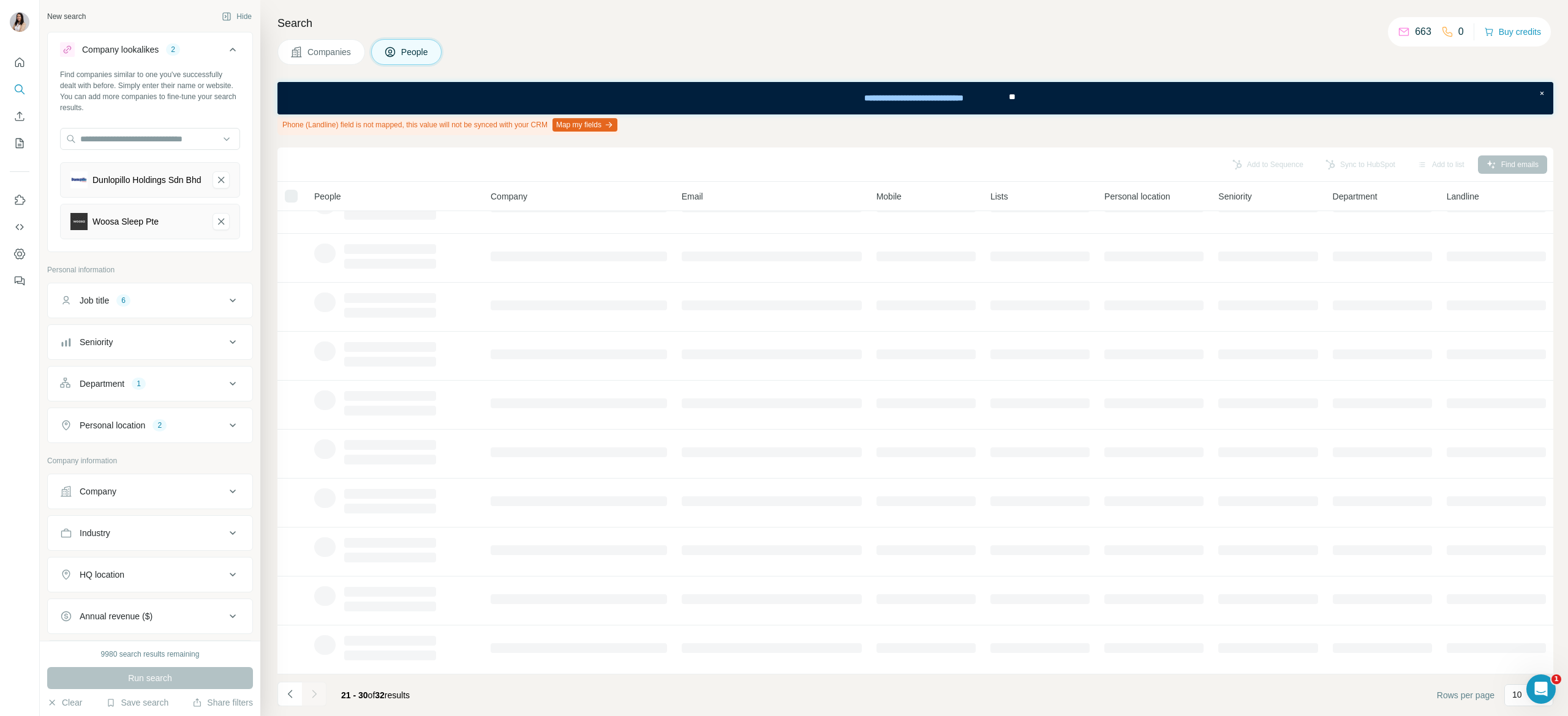
scroll to position [0, 0]
click at [285, 700] on icon "Navigate to previous page" at bounding box center [290, 694] width 12 height 12
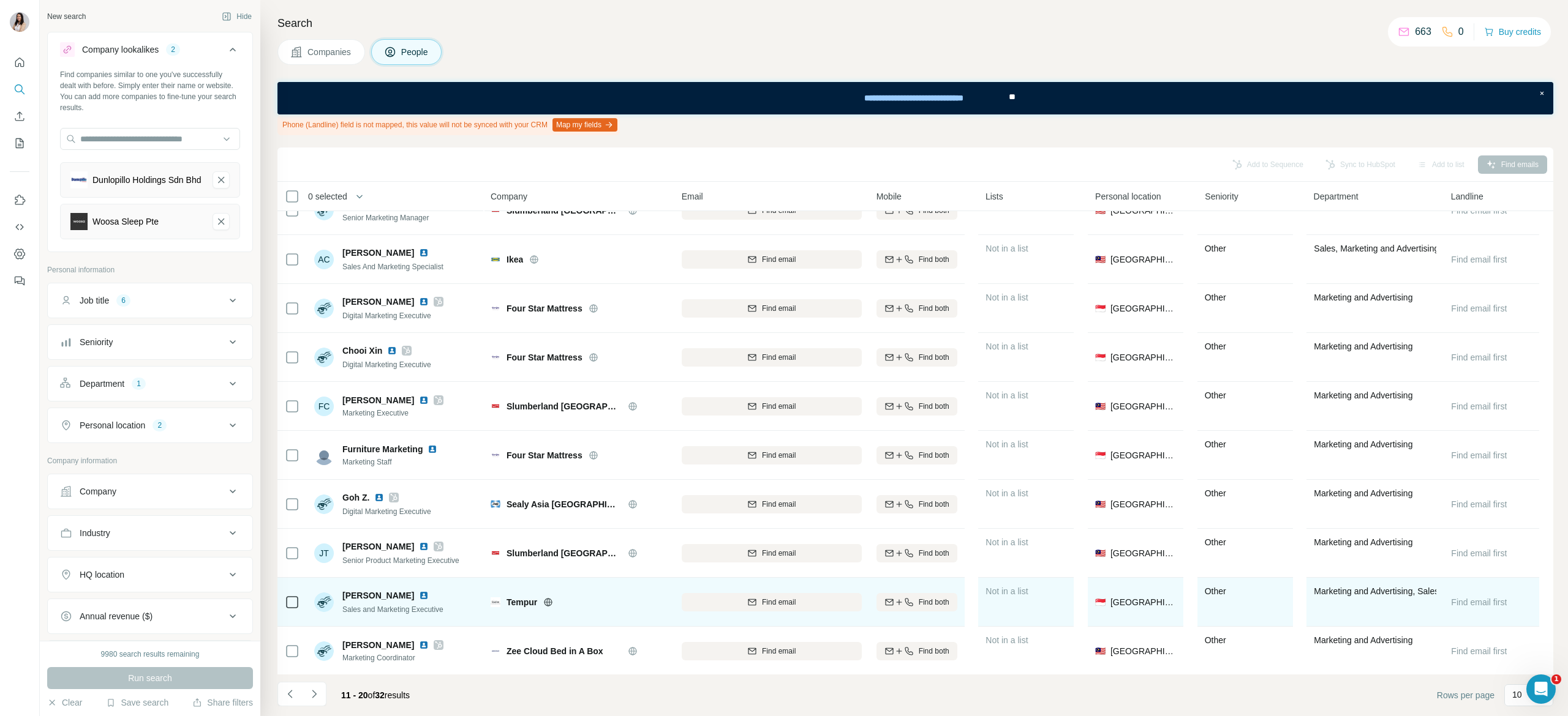
scroll to position [38, 0]
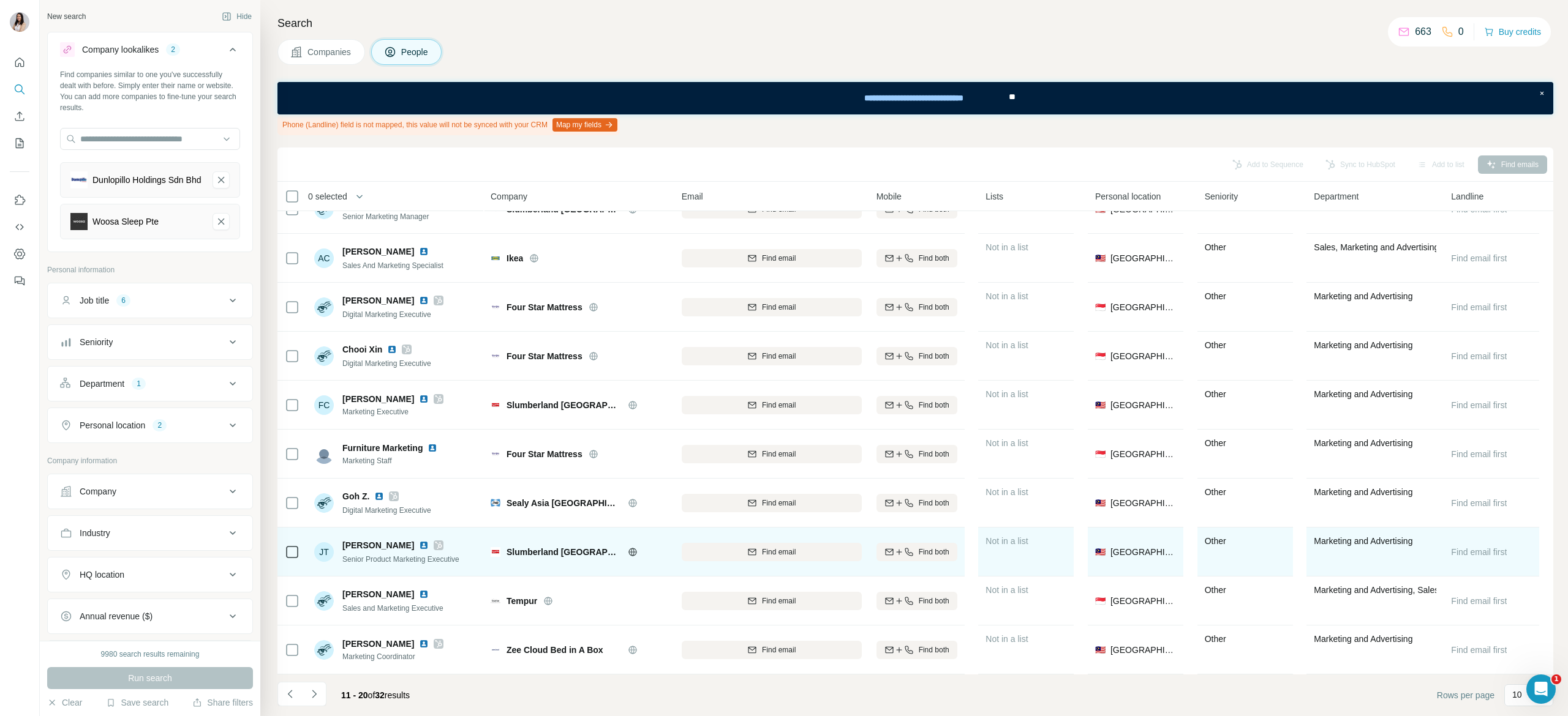
click at [419, 540] on img at bounding box center [424, 545] width 9 height 9
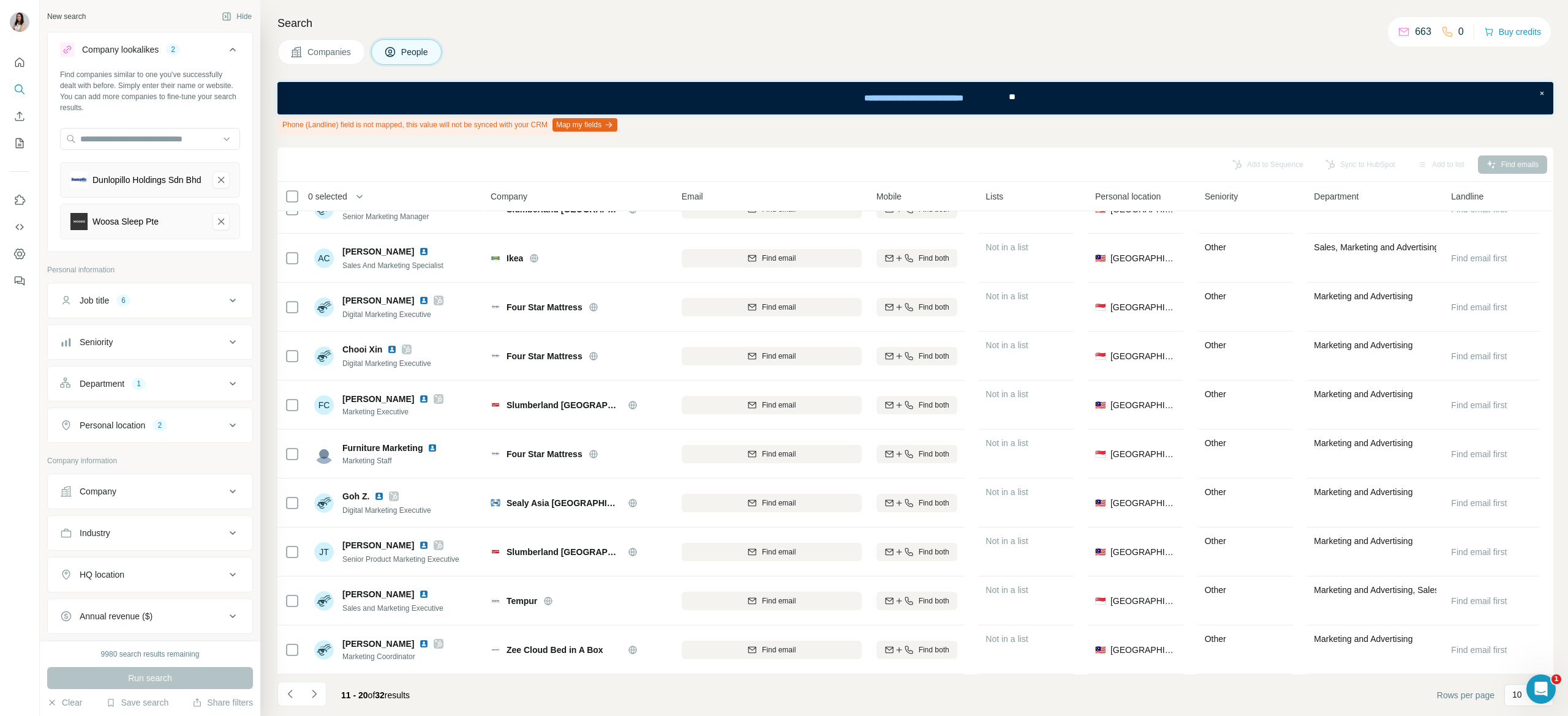
click at [326, 692] on button "Navigate to next page" at bounding box center [315, 694] width 25 height 25
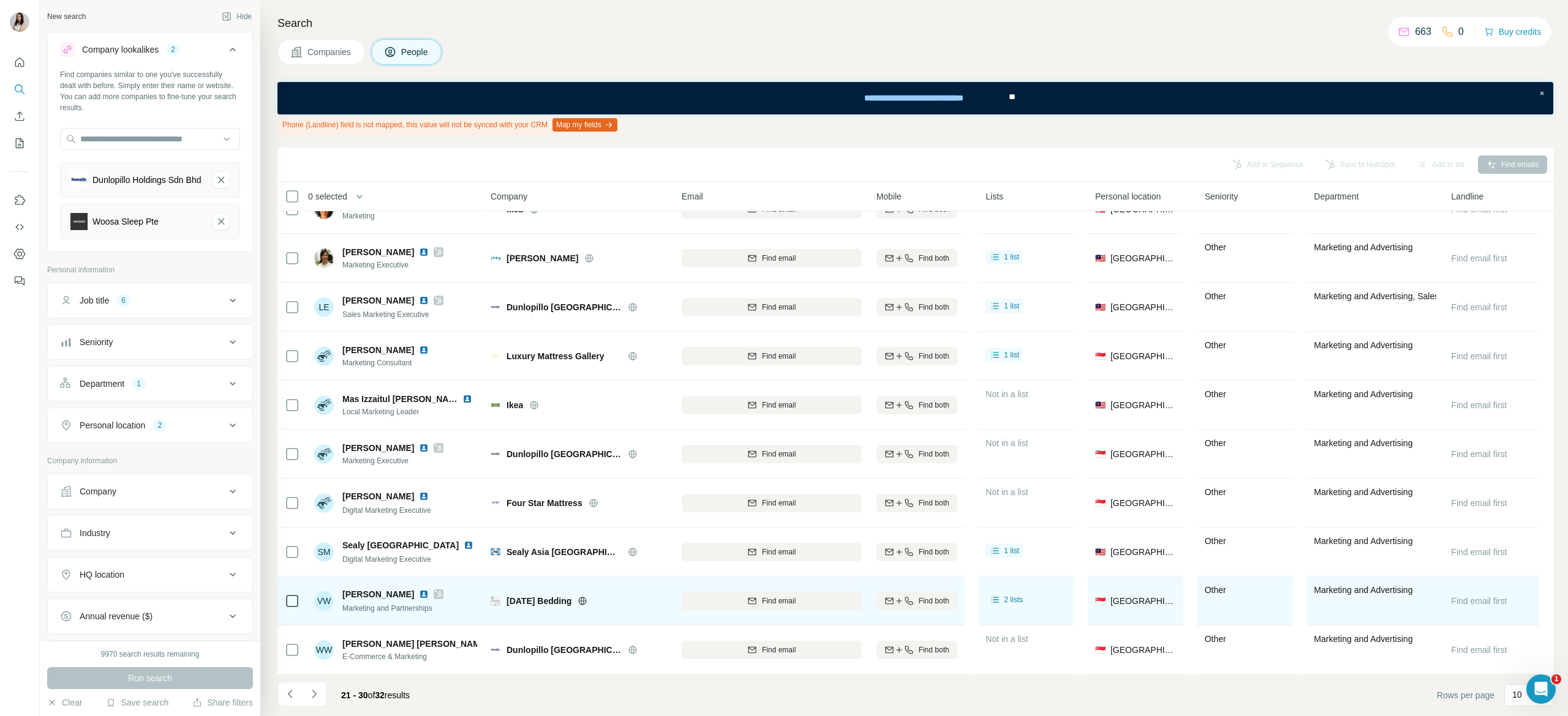
click at [435, 590] on icon at bounding box center [439, 594] width 7 height 9
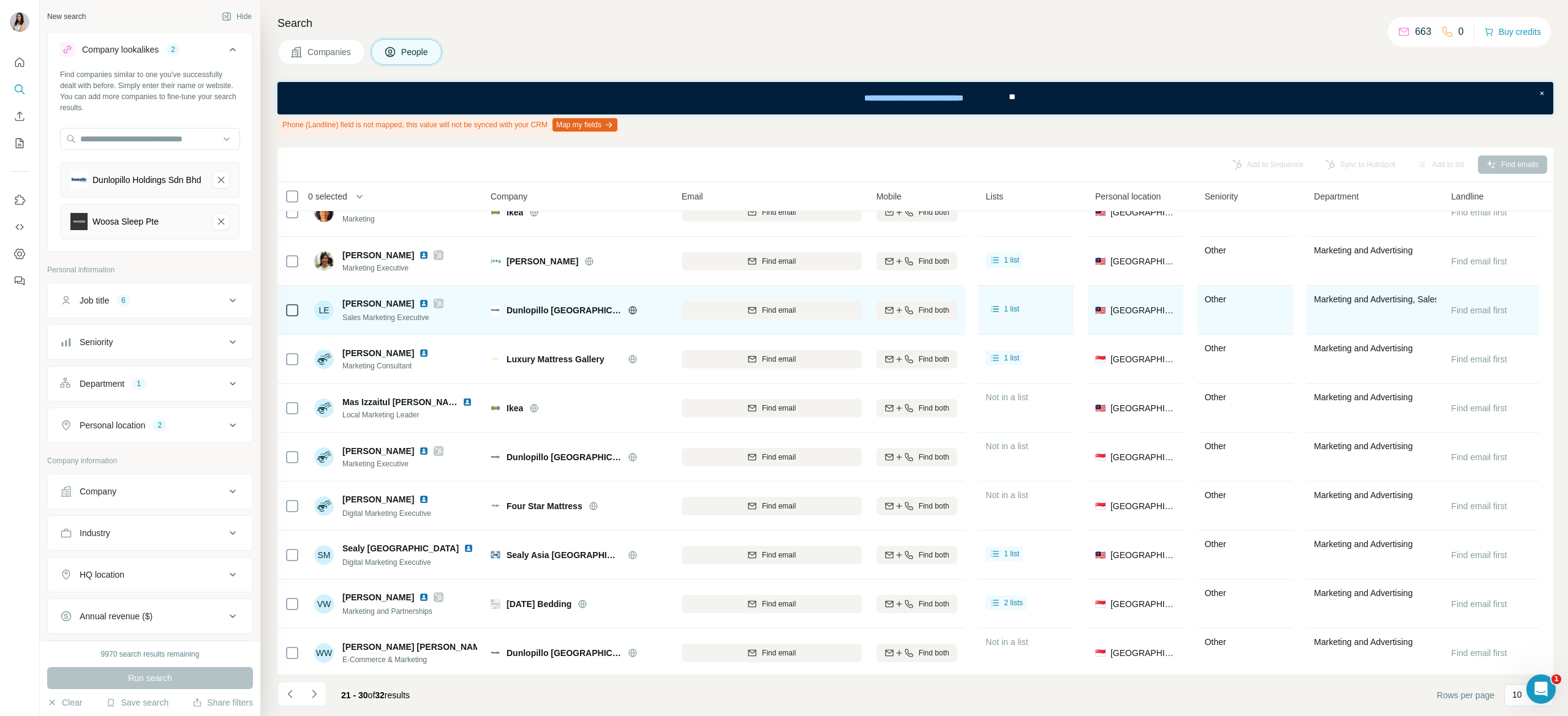
scroll to position [0, 0]
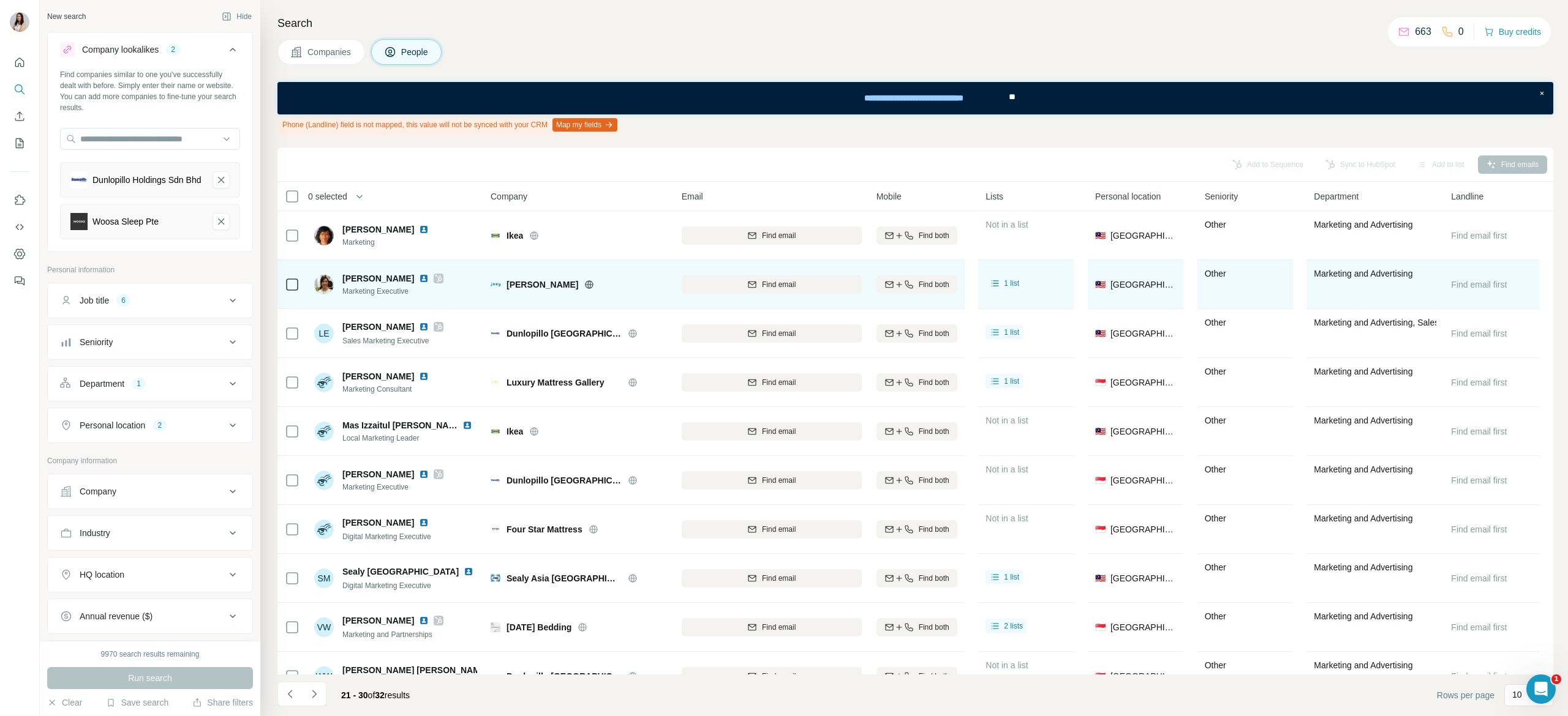
click at [435, 278] on icon at bounding box center [439, 278] width 7 height 9
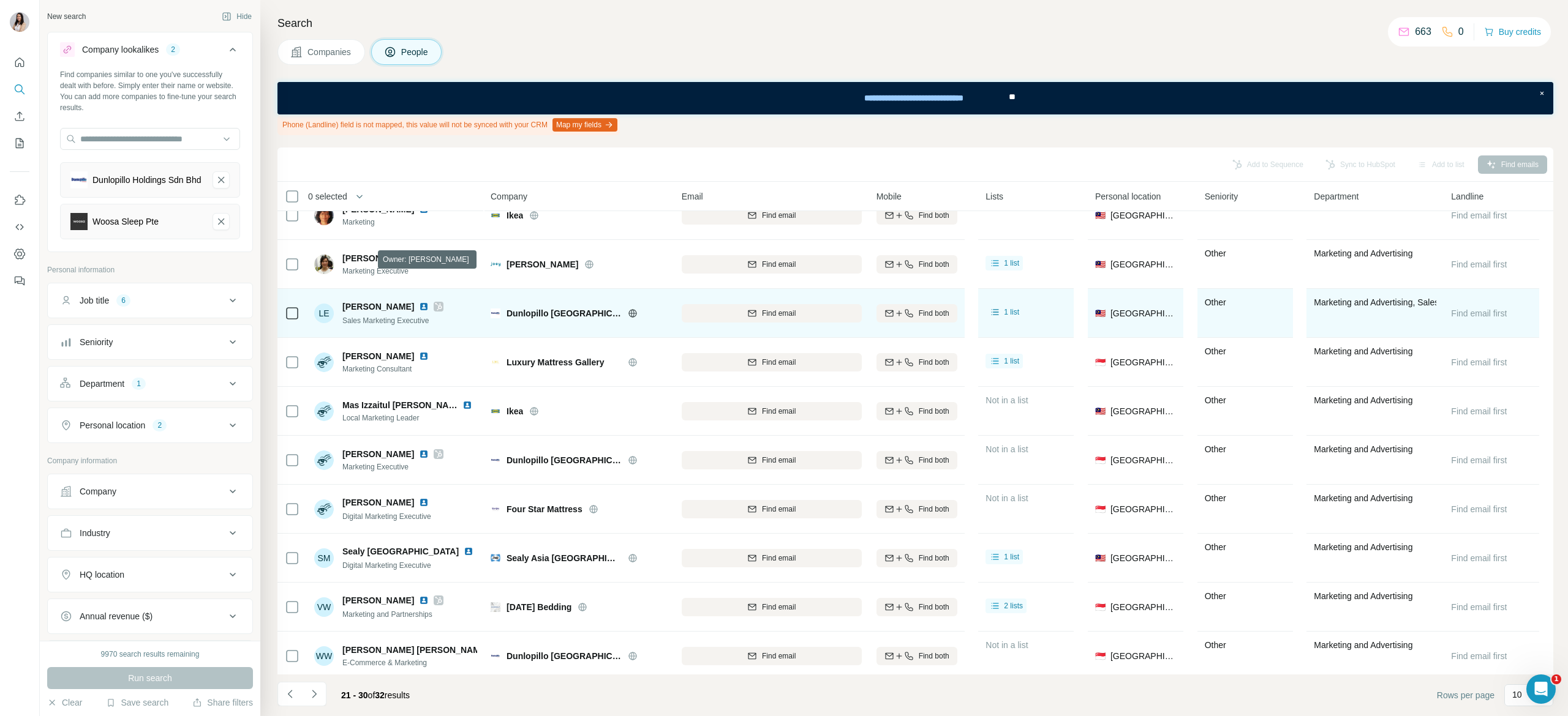
scroll to position [38, 0]
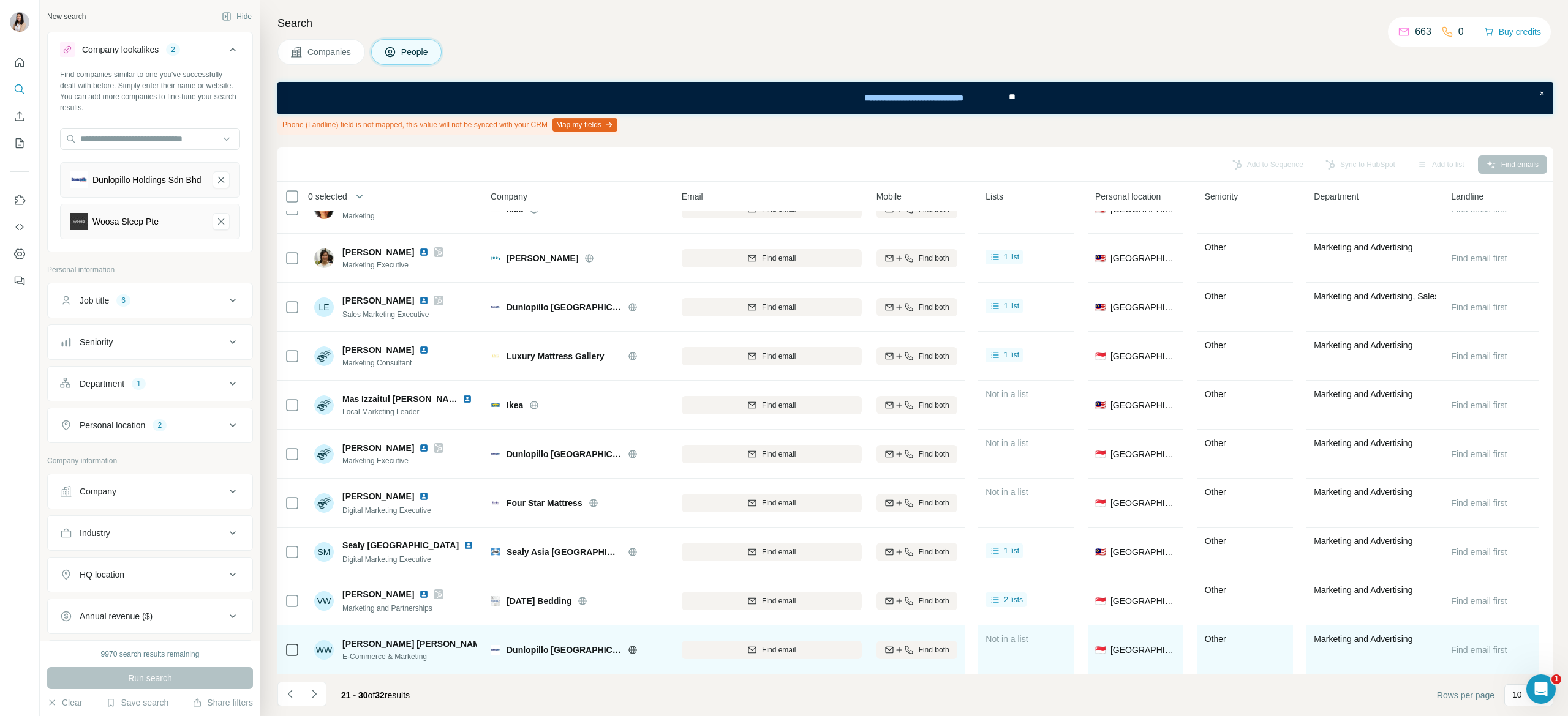
click at [493, 639] on img at bounding box center [496, 643] width 5 height 9
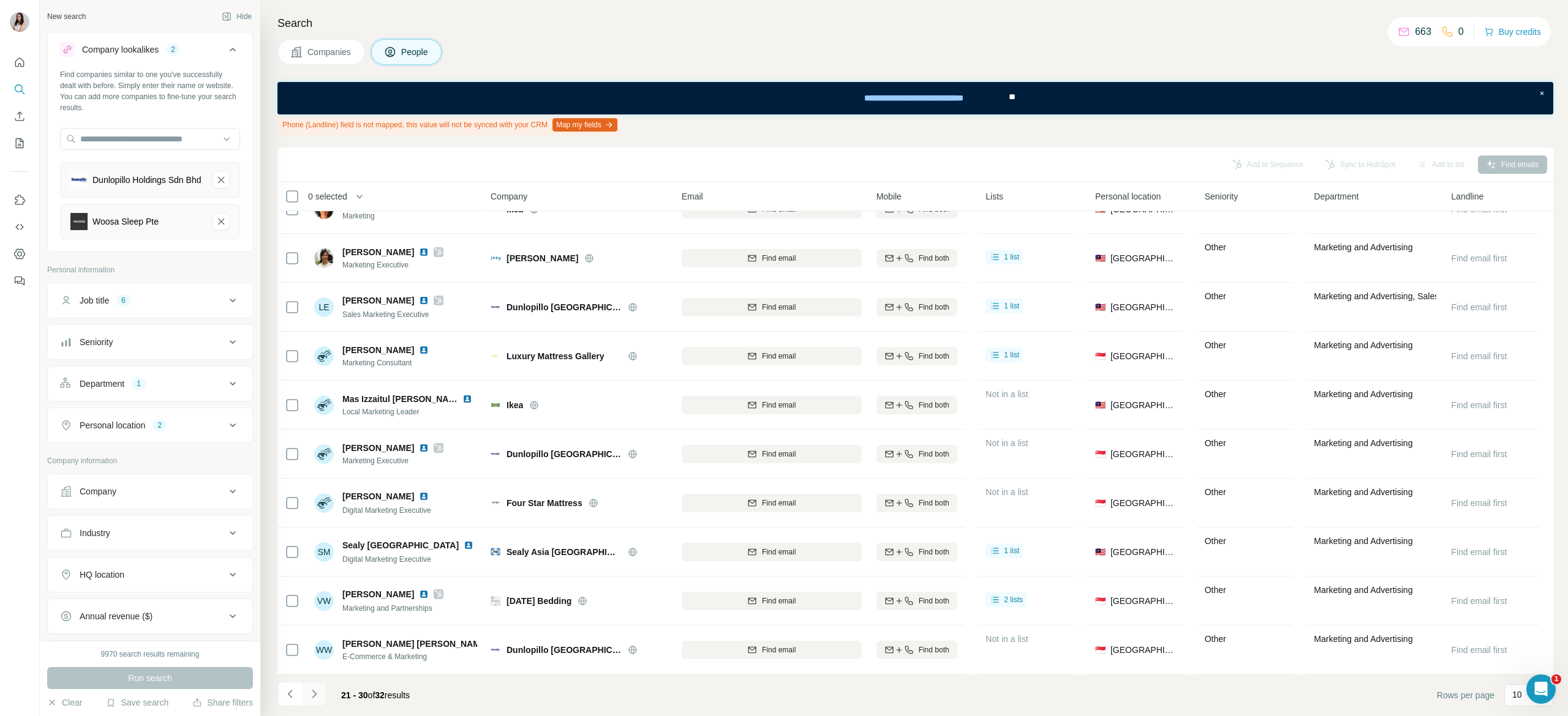
click at [322, 700] on button "Navigate to next page" at bounding box center [315, 694] width 25 height 25
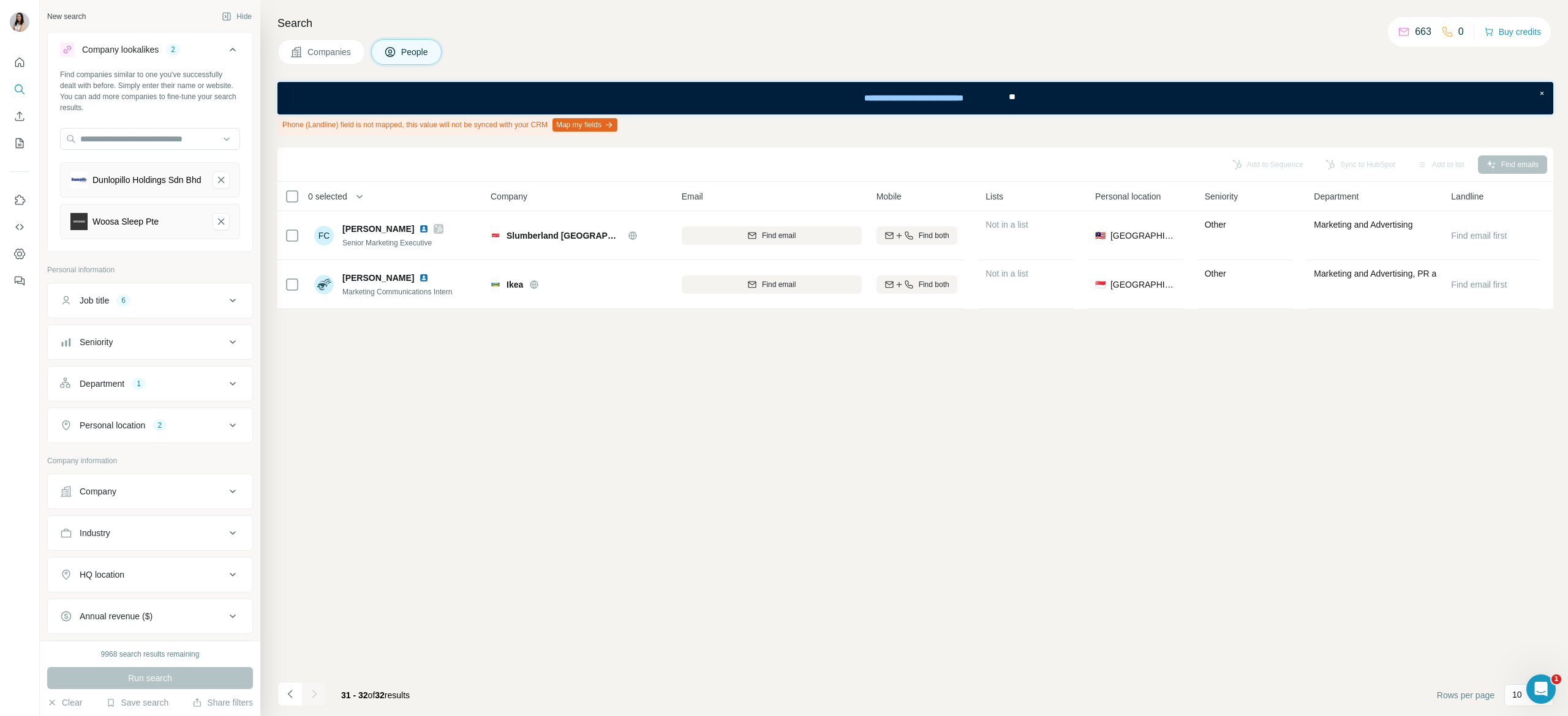
scroll to position [0, 0]
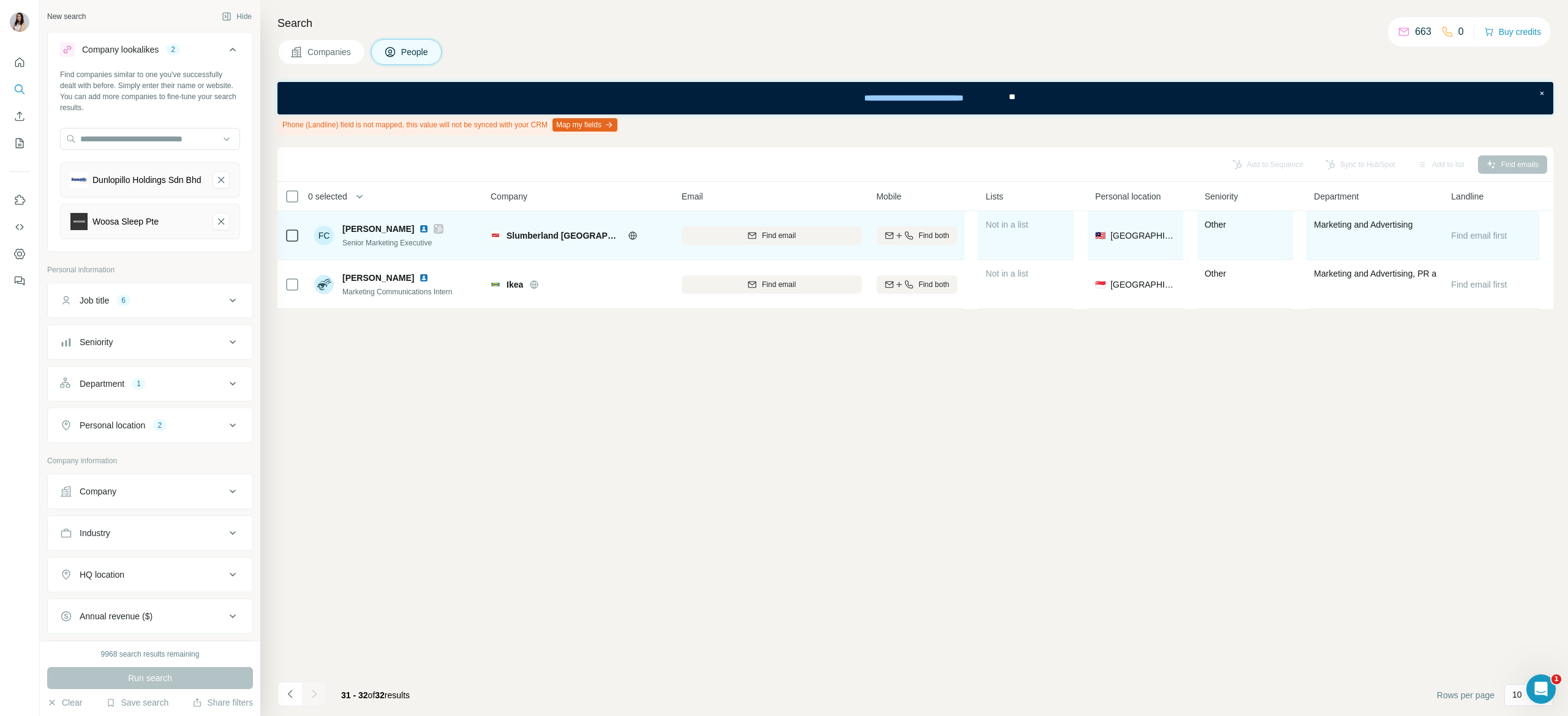
click at [419, 228] on img at bounding box center [424, 229] width 9 height 9
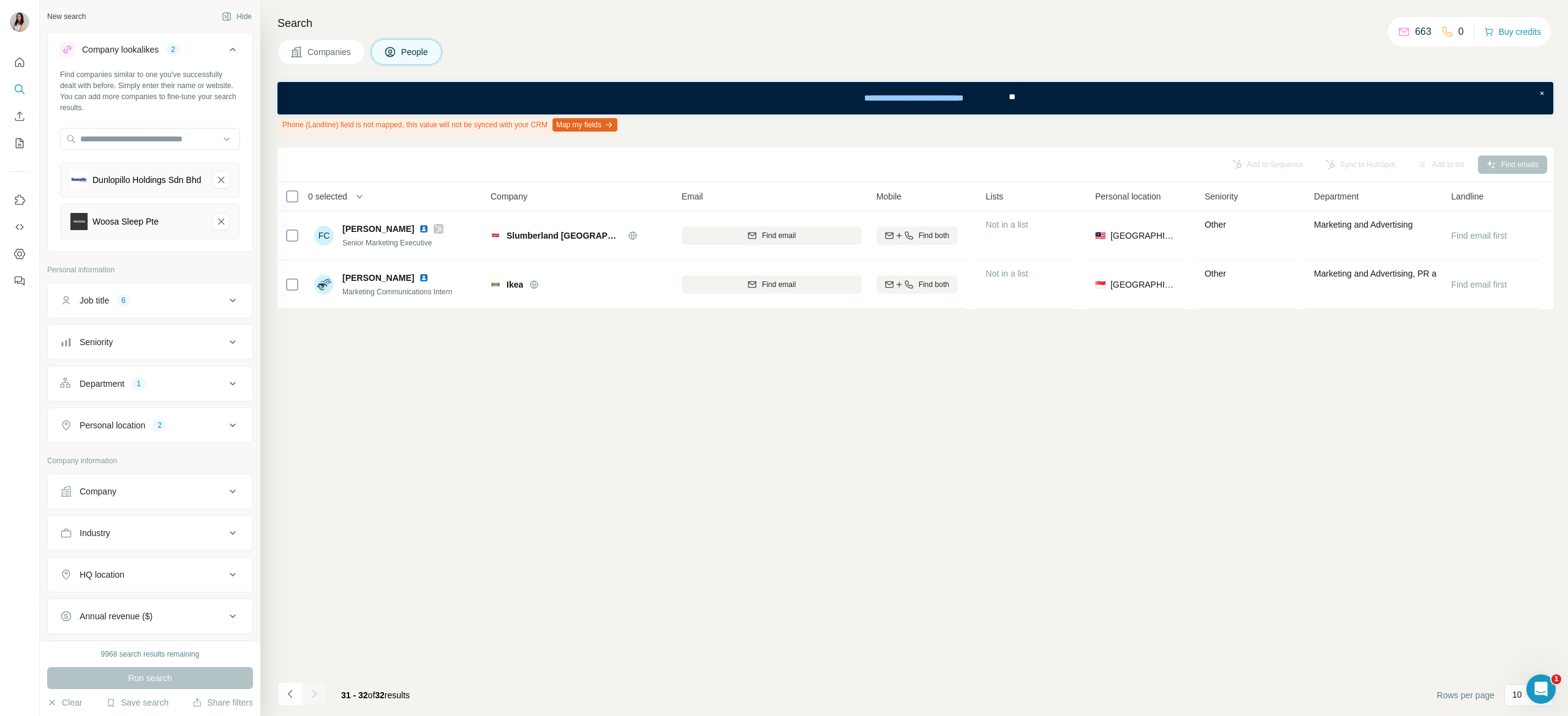
click at [302, 697] on div at bounding box center [315, 694] width 25 height 25
click at [297, 695] on button "Navigate to previous page" at bounding box center [290, 694] width 25 height 25
